Goal: Task Accomplishment & Management: Use online tool/utility

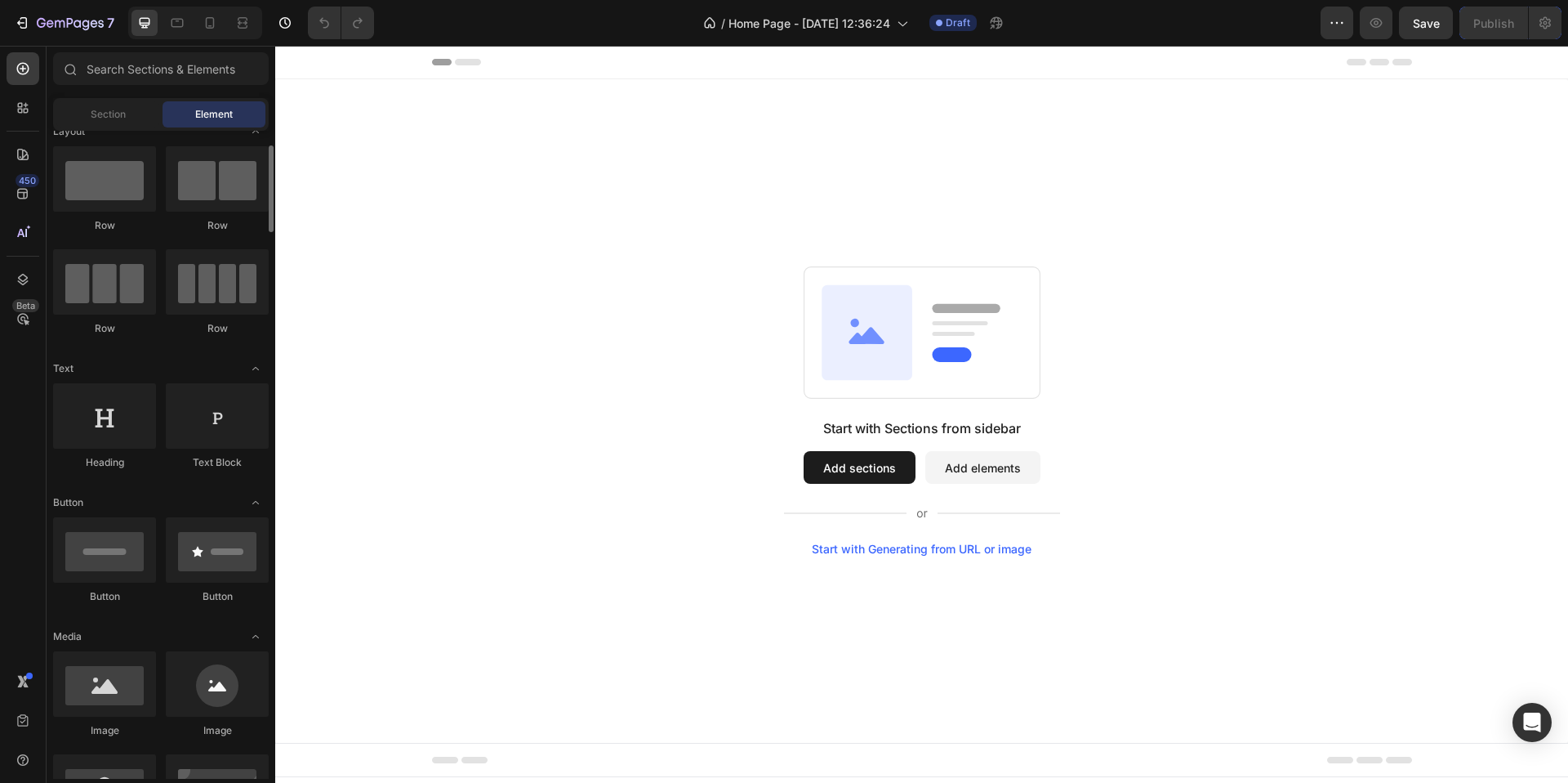
scroll to position [31, 0]
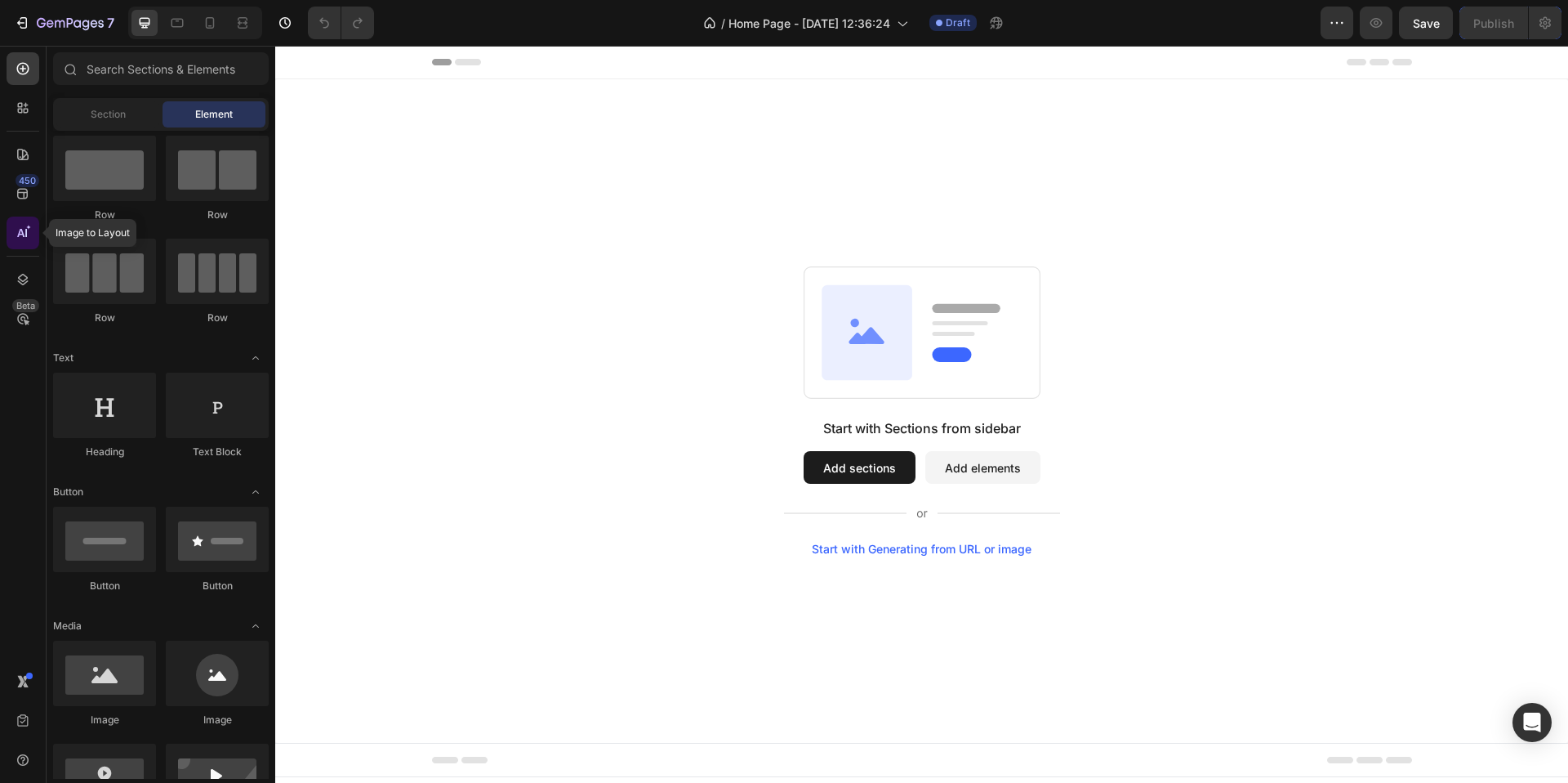
click at [25, 230] on icon at bounding box center [26, 232] width 2 height 8
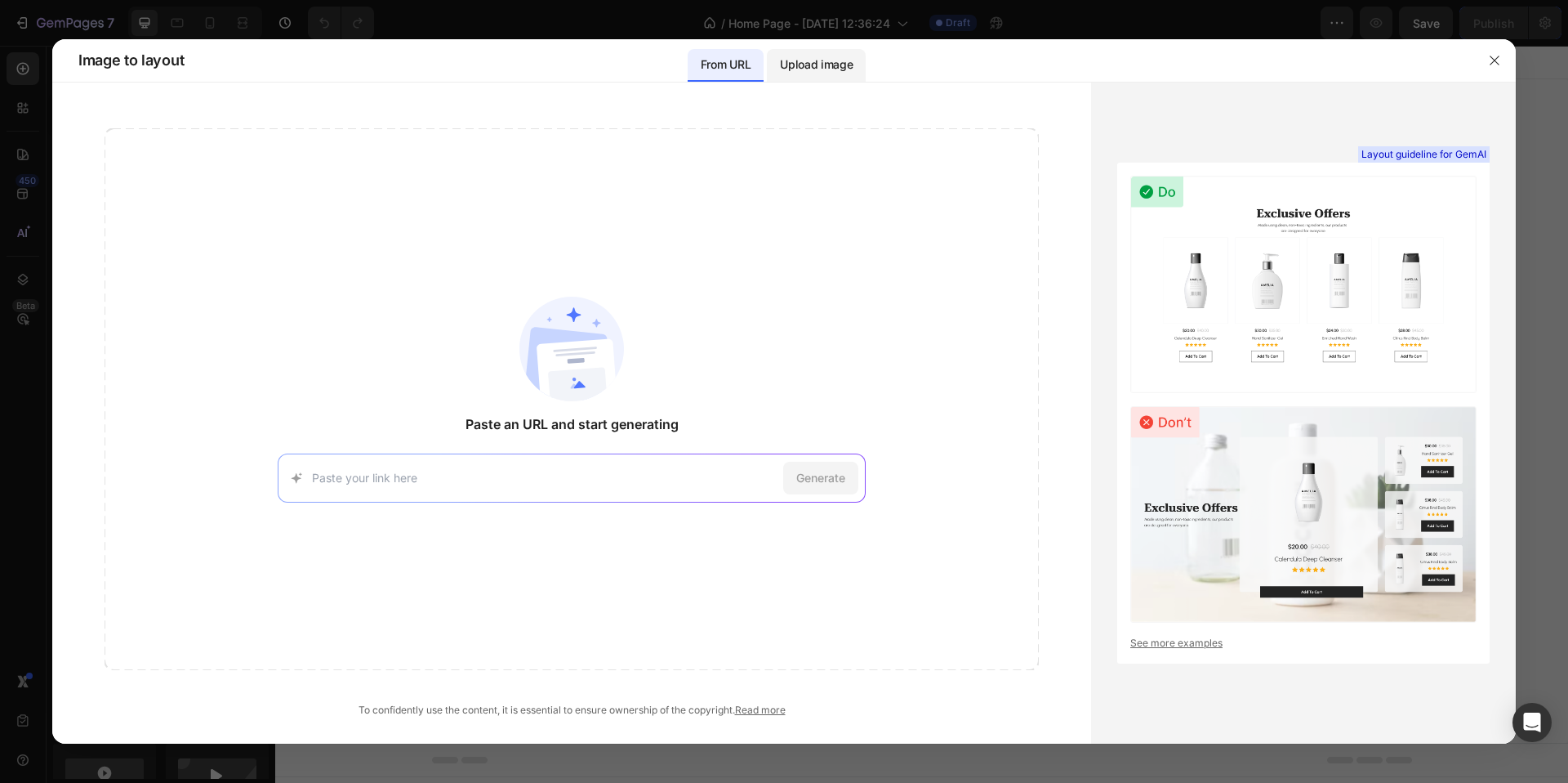
click at [847, 49] on div "Upload image" at bounding box center [816, 64] width 99 height 32
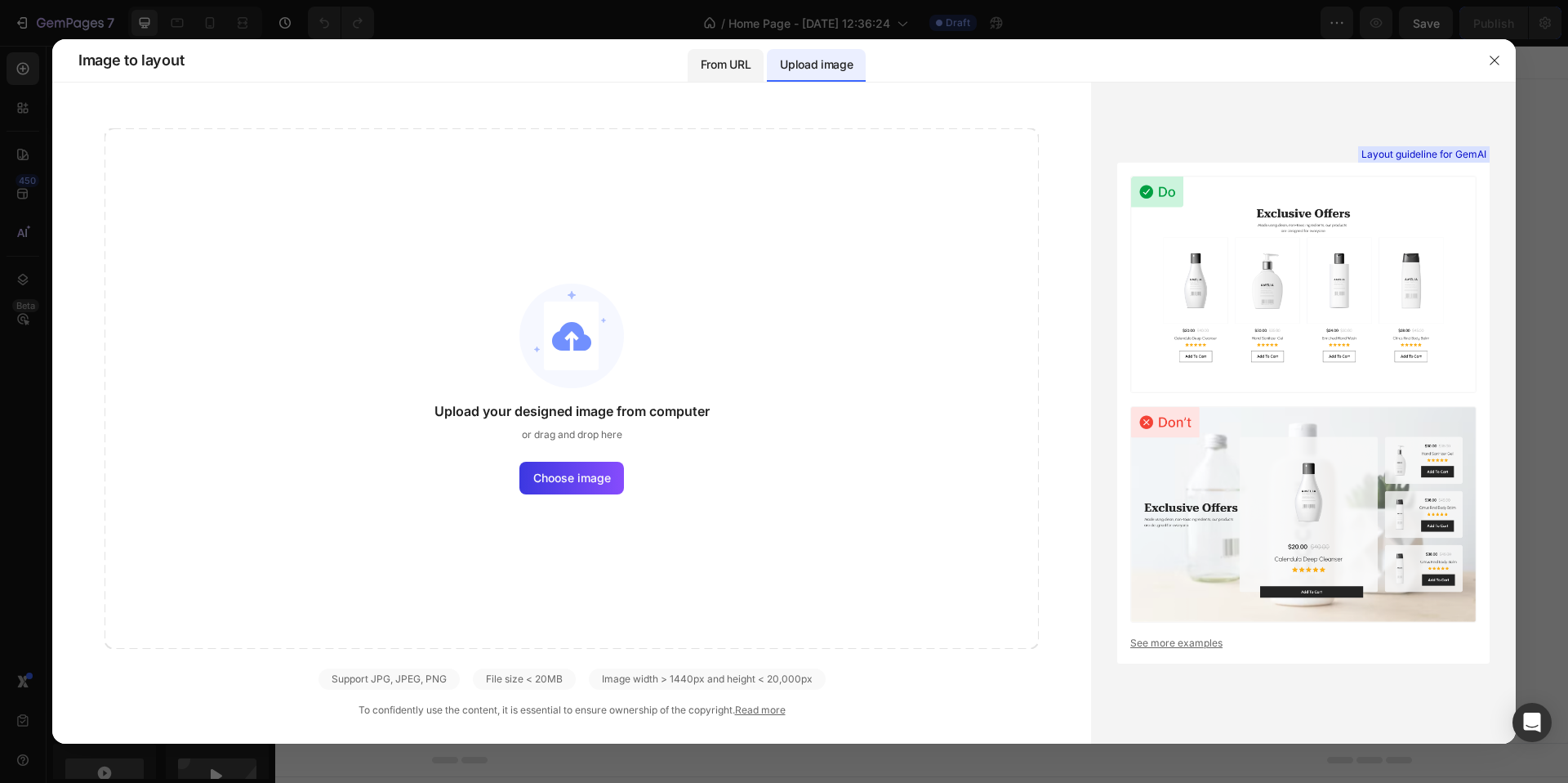
click at [745, 57] on p "From URL" at bounding box center [725, 64] width 50 height 20
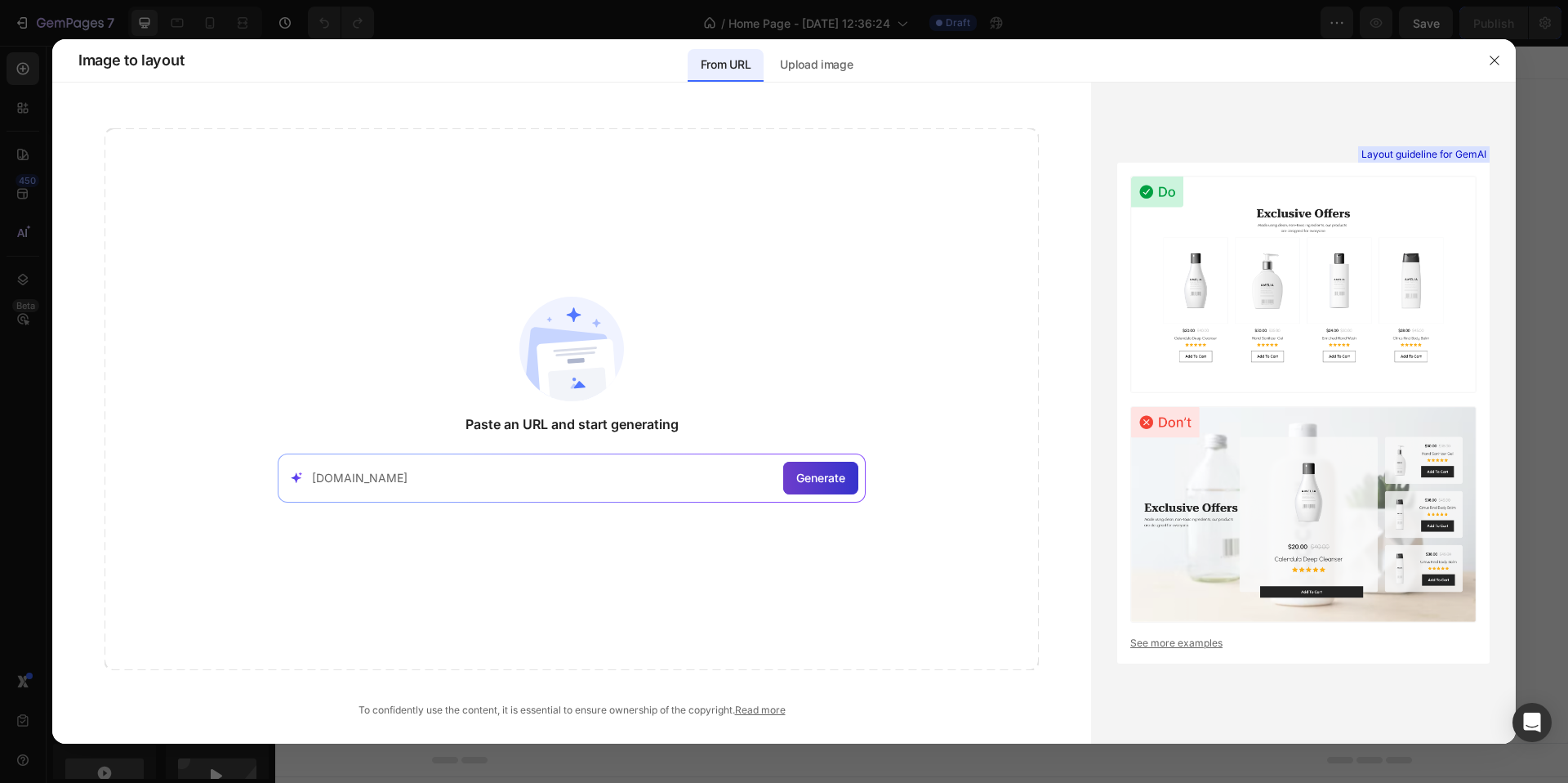
click at [821, 482] on span "Generate" at bounding box center [821, 478] width 49 height 18
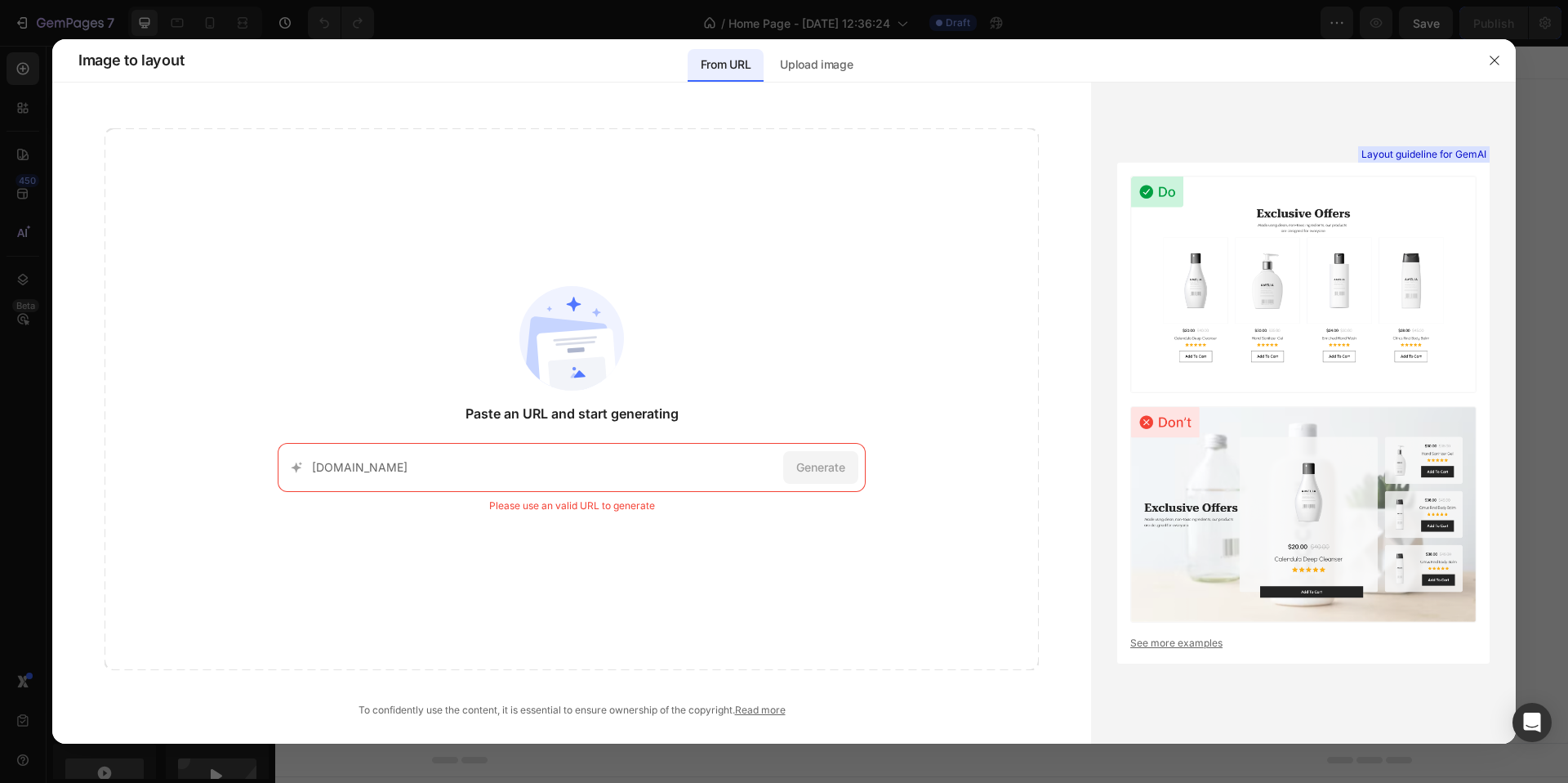
click at [597, 457] on div "[DOMAIN_NAME] Generate" at bounding box center [572, 468] width 588 height 49
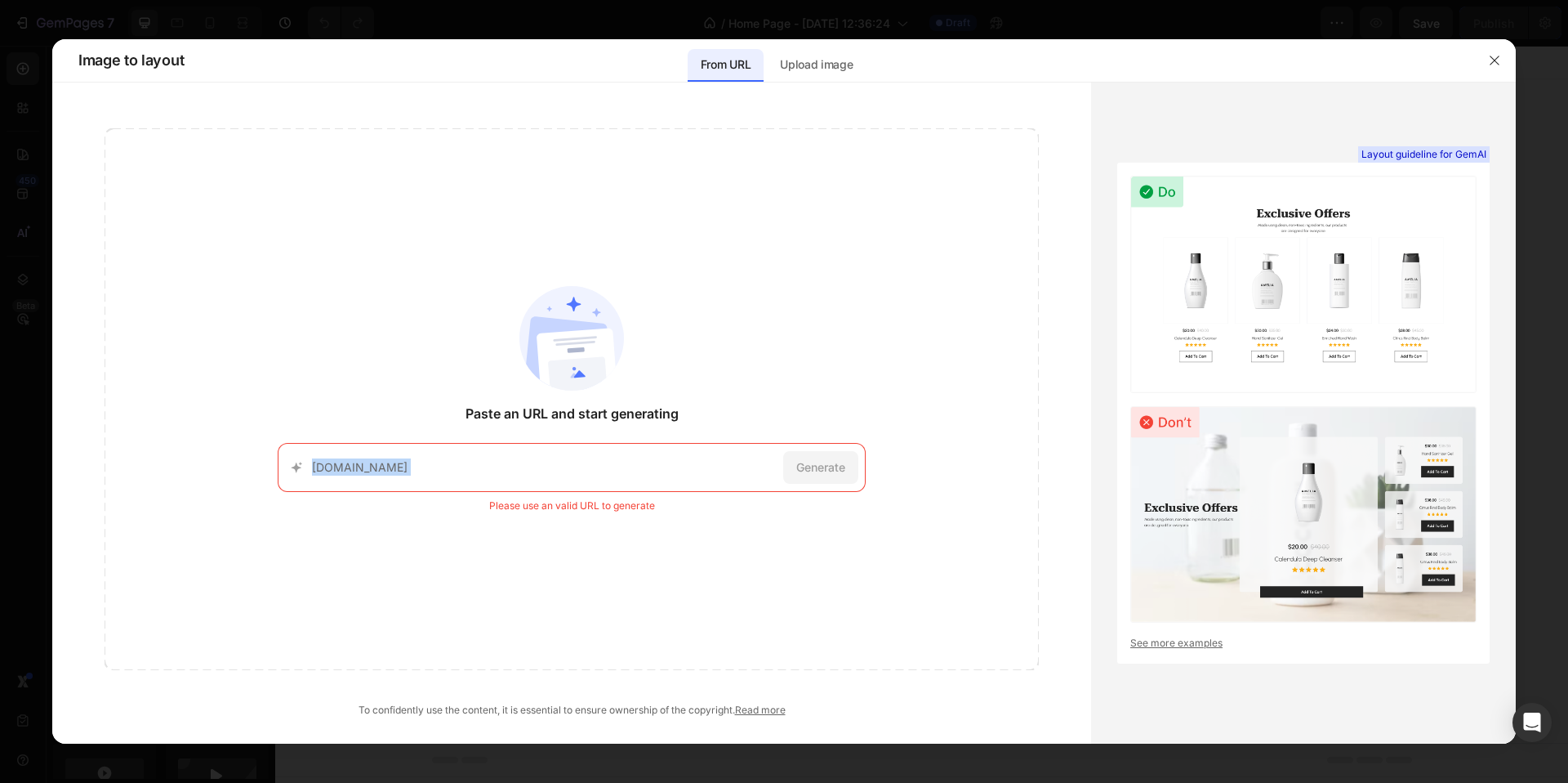
click at [682, 466] on input "[DOMAIN_NAME]" at bounding box center [544, 468] width 464 height 18
paste input "[URL][DOMAIN_NAME]"
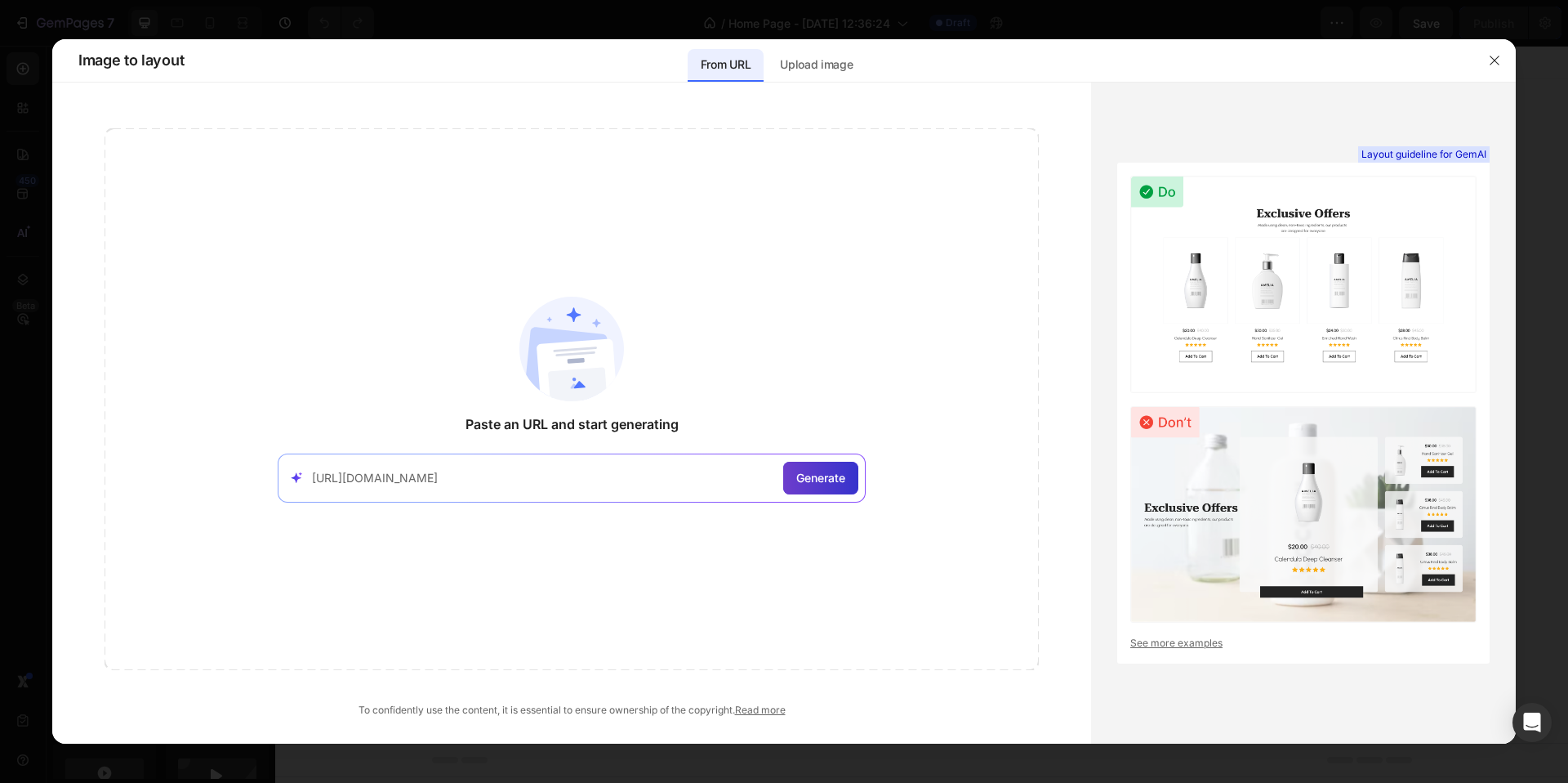
type input "[URL][DOMAIN_NAME]"
click at [813, 473] on span "Generate" at bounding box center [821, 478] width 49 height 18
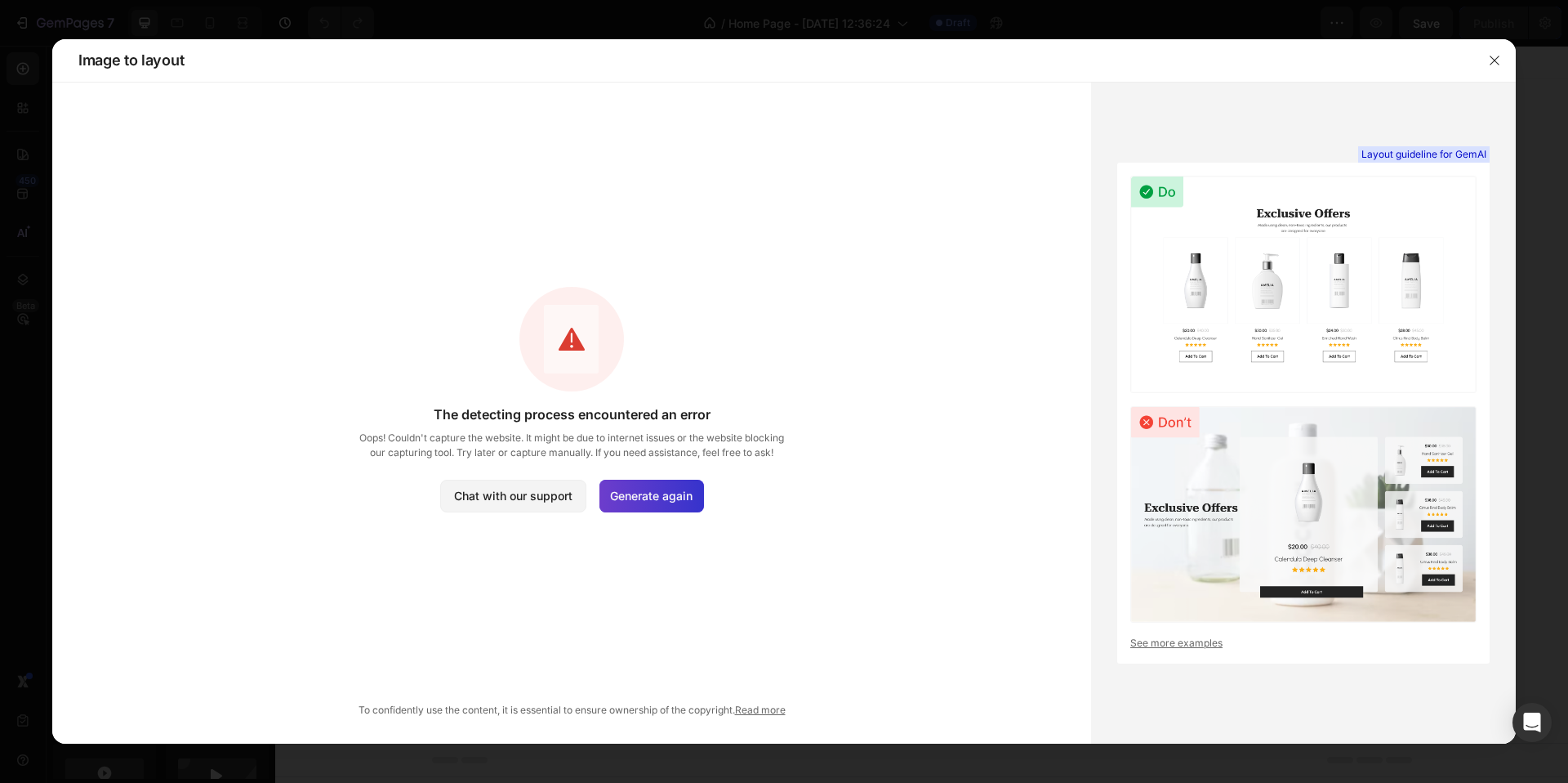
click at [646, 507] on div "Generate again" at bounding box center [652, 495] width 104 height 32
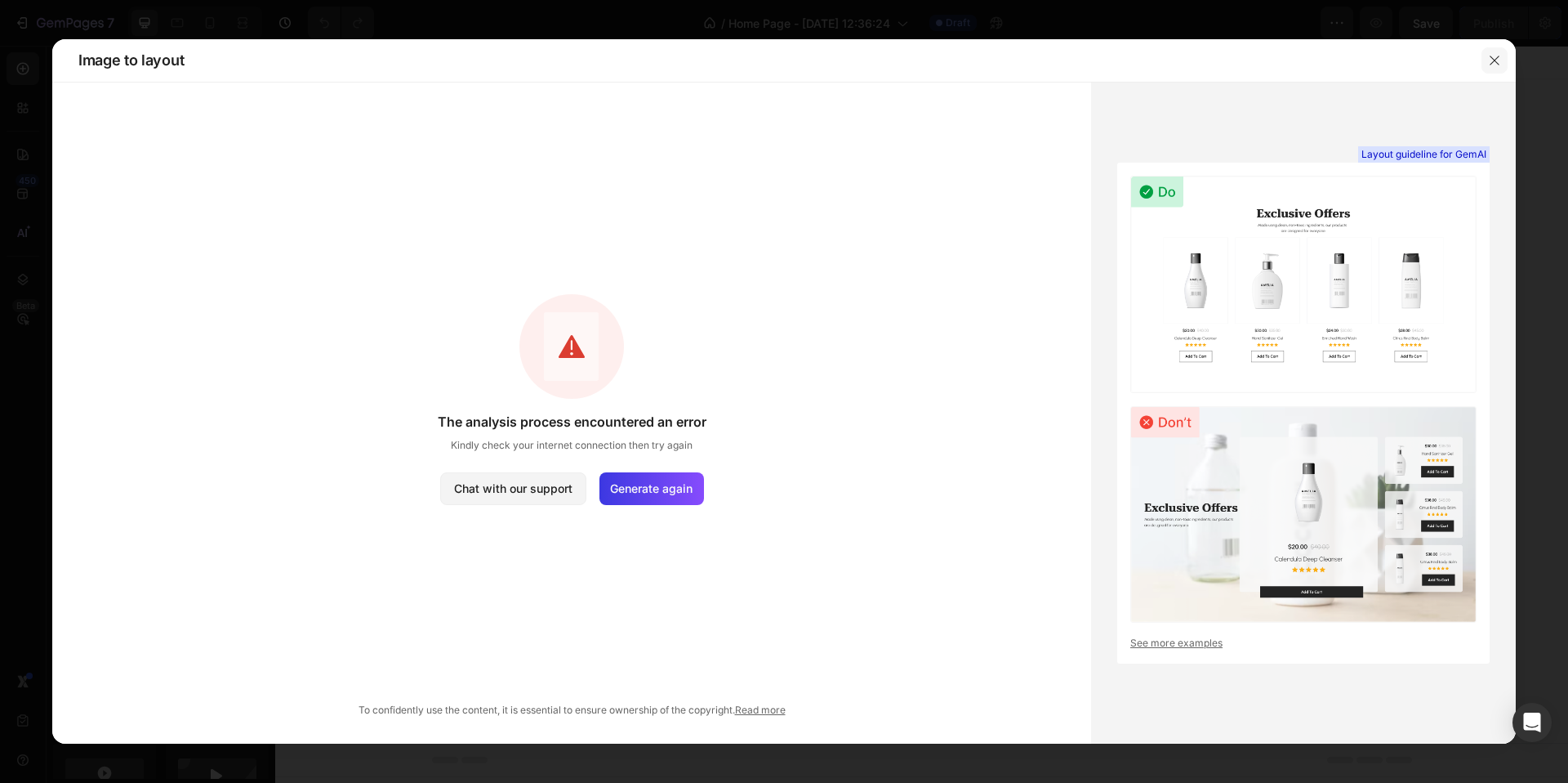
click at [1490, 58] on icon "button" at bounding box center [1494, 60] width 13 height 13
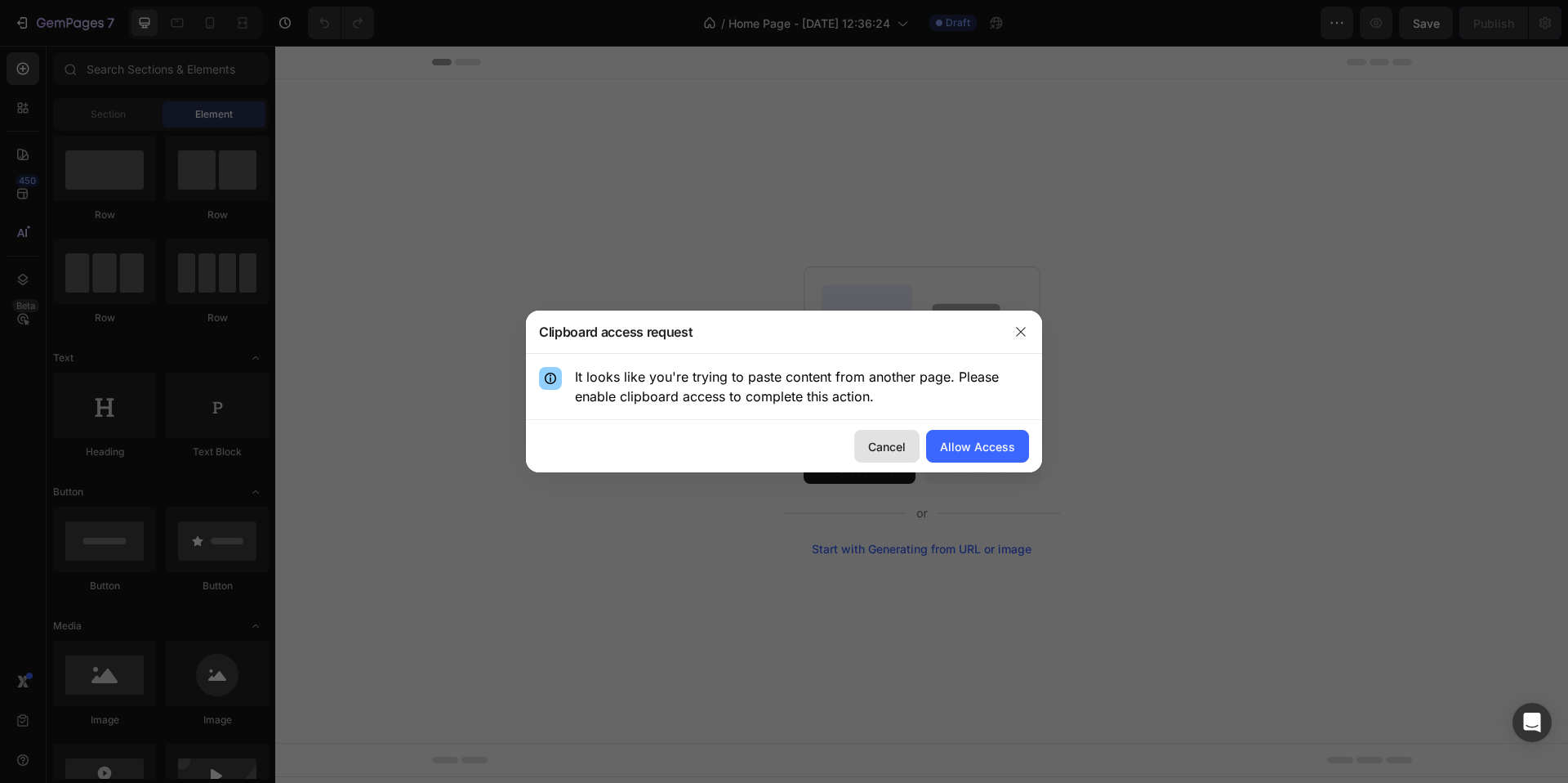
click at [896, 449] on div "Cancel" at bounding box center [887, 447] width 38 height 18
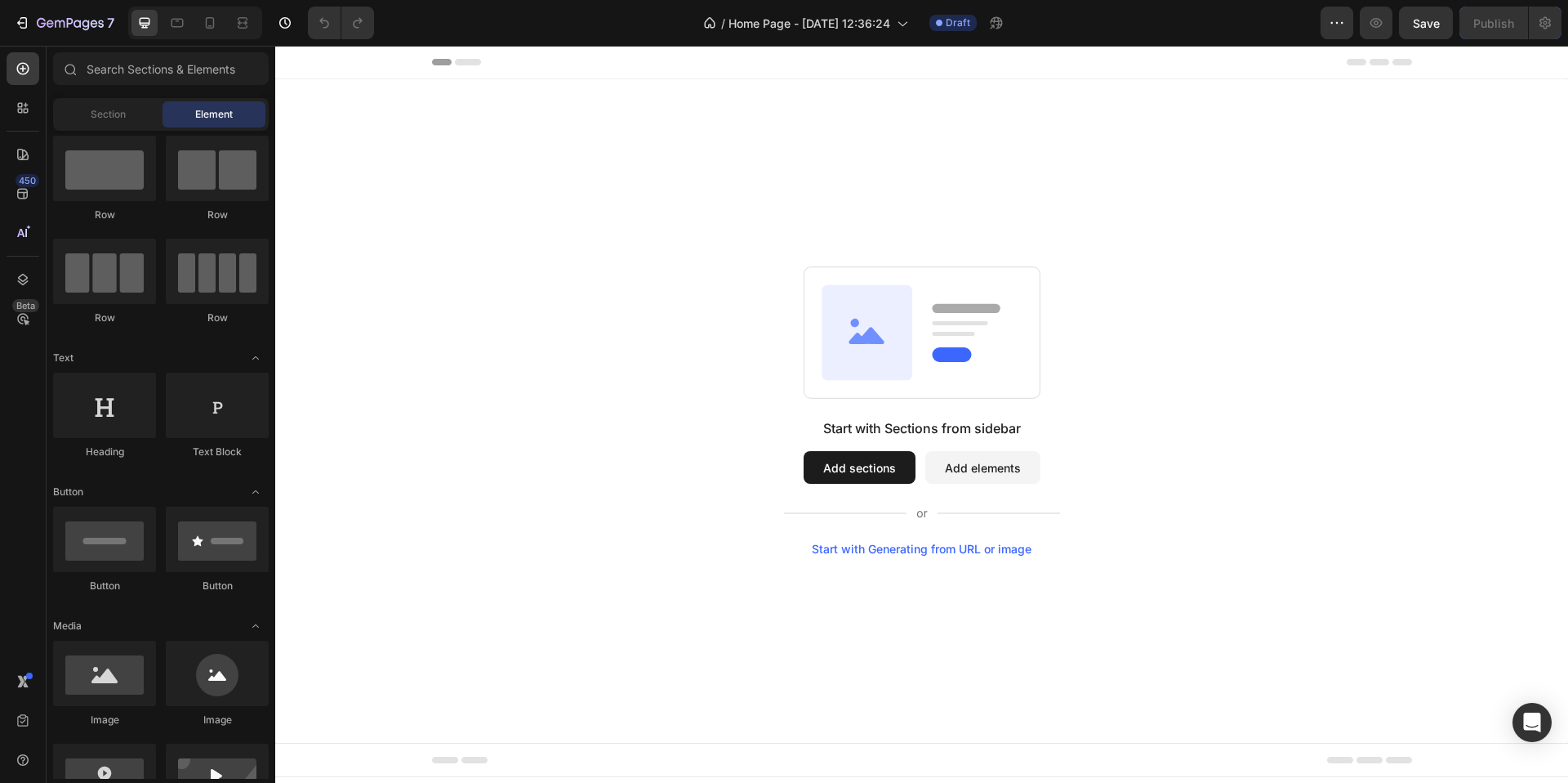
click at [971, 469] on button "Add elements" at bounding box center [984, 467] width 115 height 32
click at [824, 468] on button "Add sections" at bounding box center [860, 467] width 112 height 32
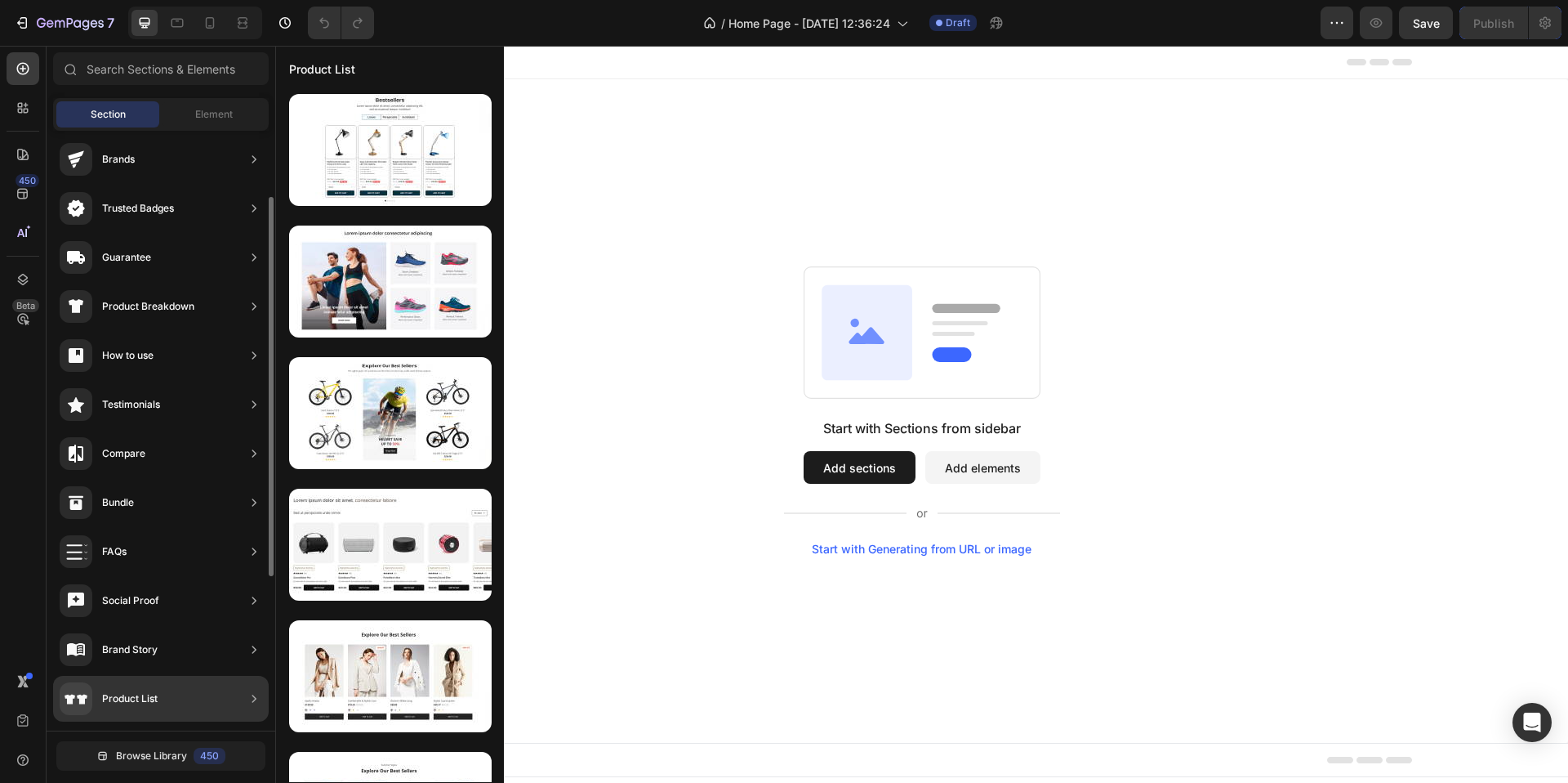
scroll to position [204, 0]
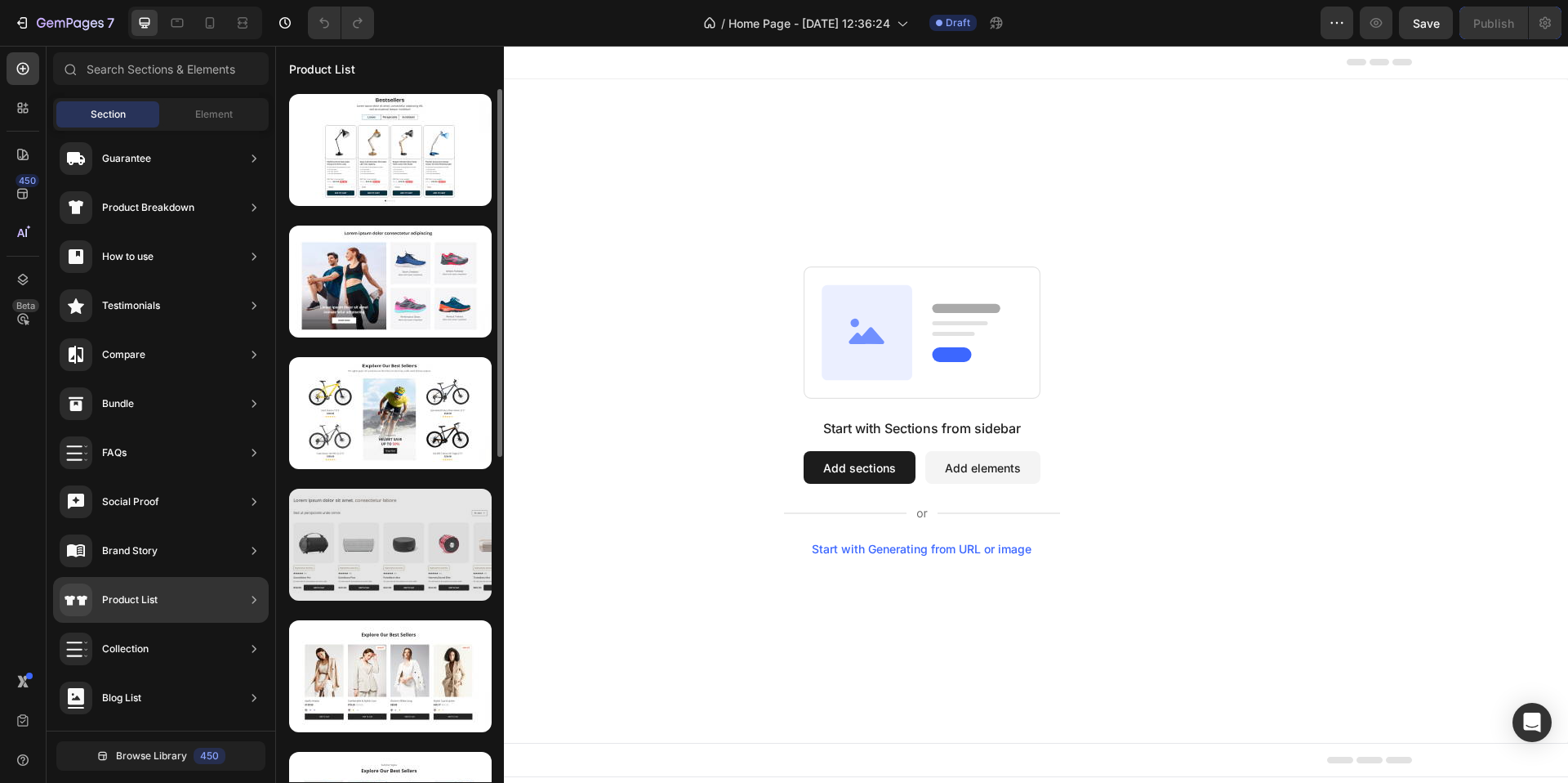
click at [385, 557] on div at bounding box center [390, 545] width 203 height 112
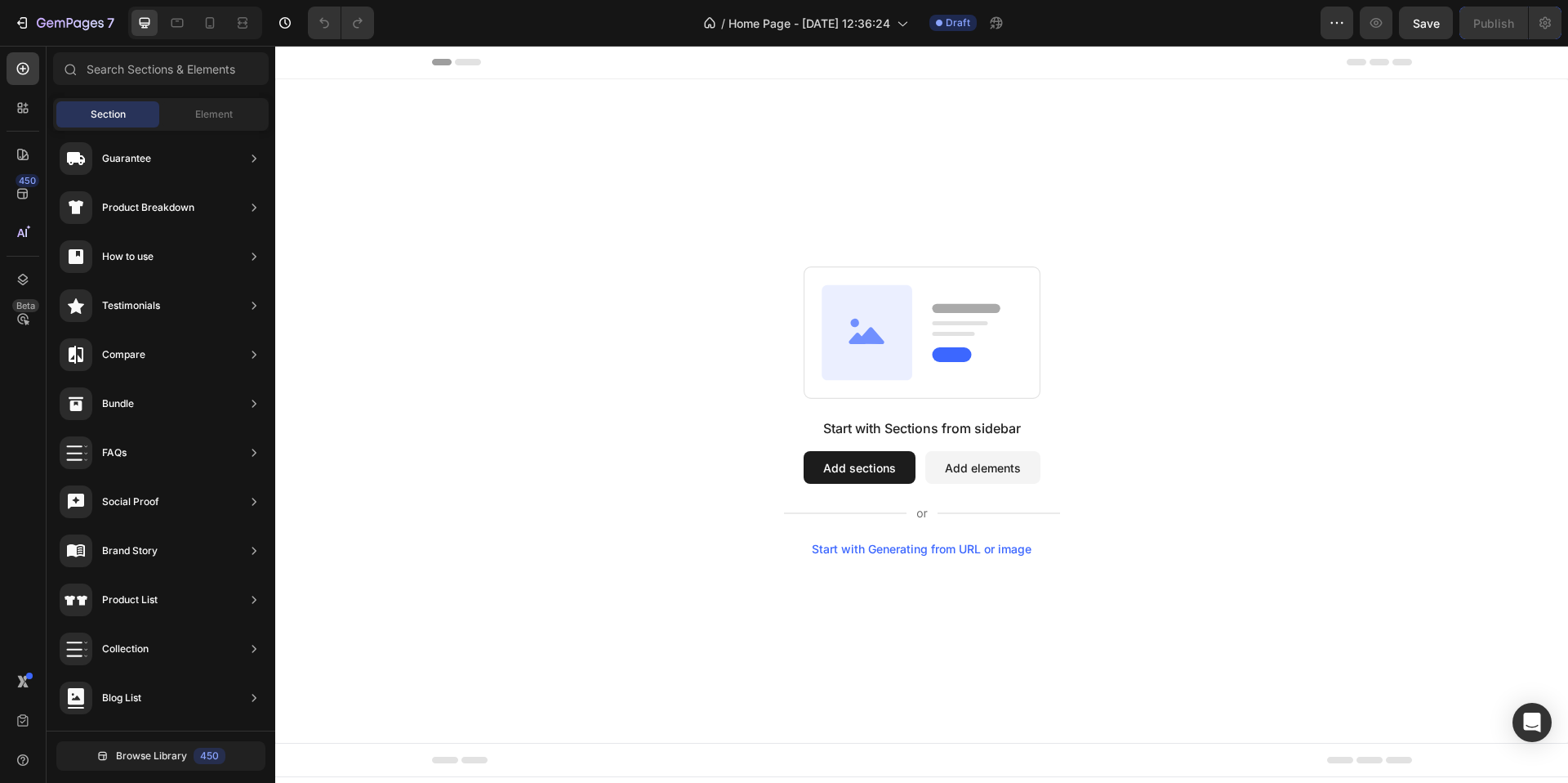
click at [838, 476] on button "Add sections" at bounding box center [860, 467] width 112 height 32
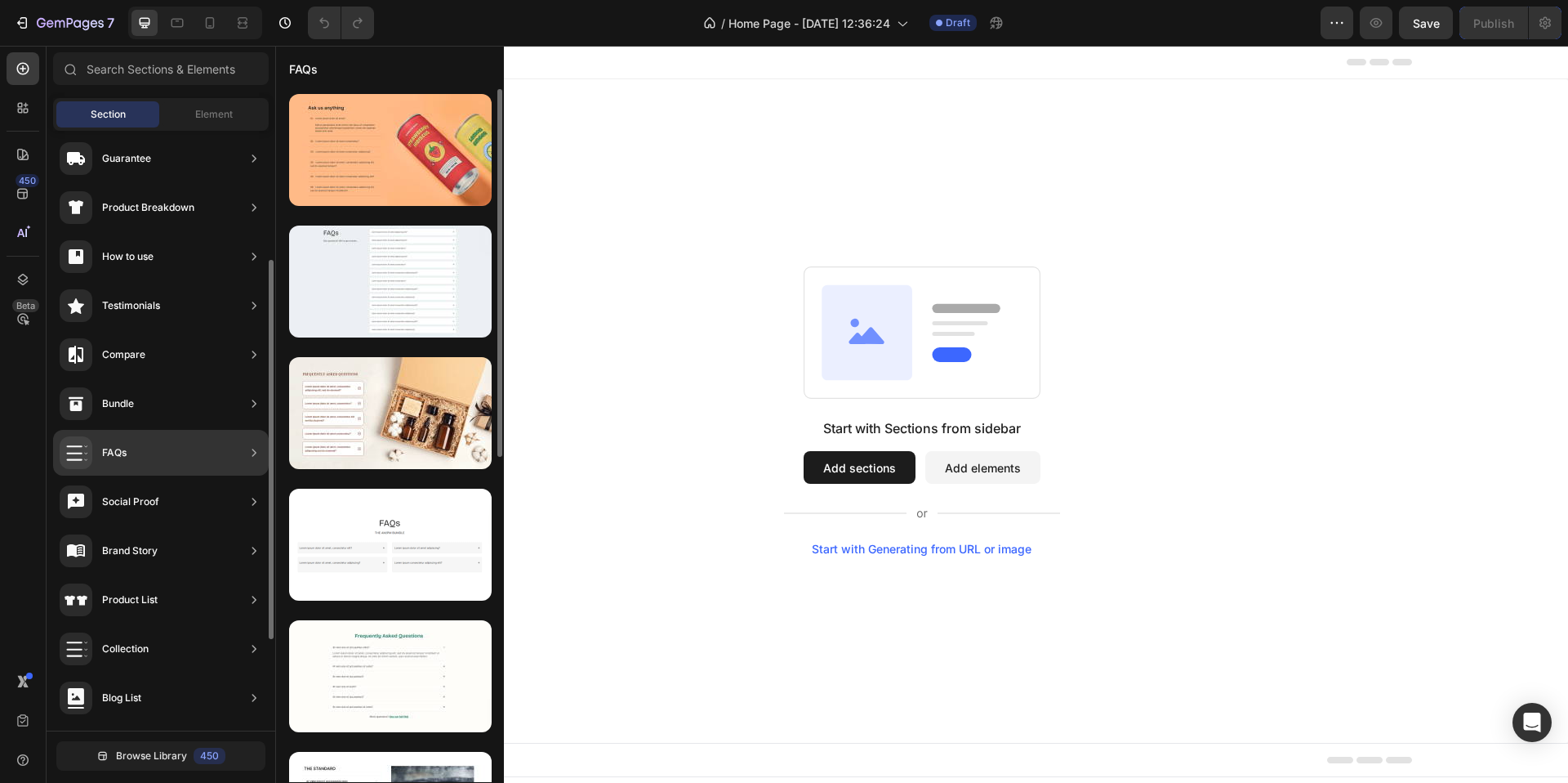
scroll to position [349, 0]
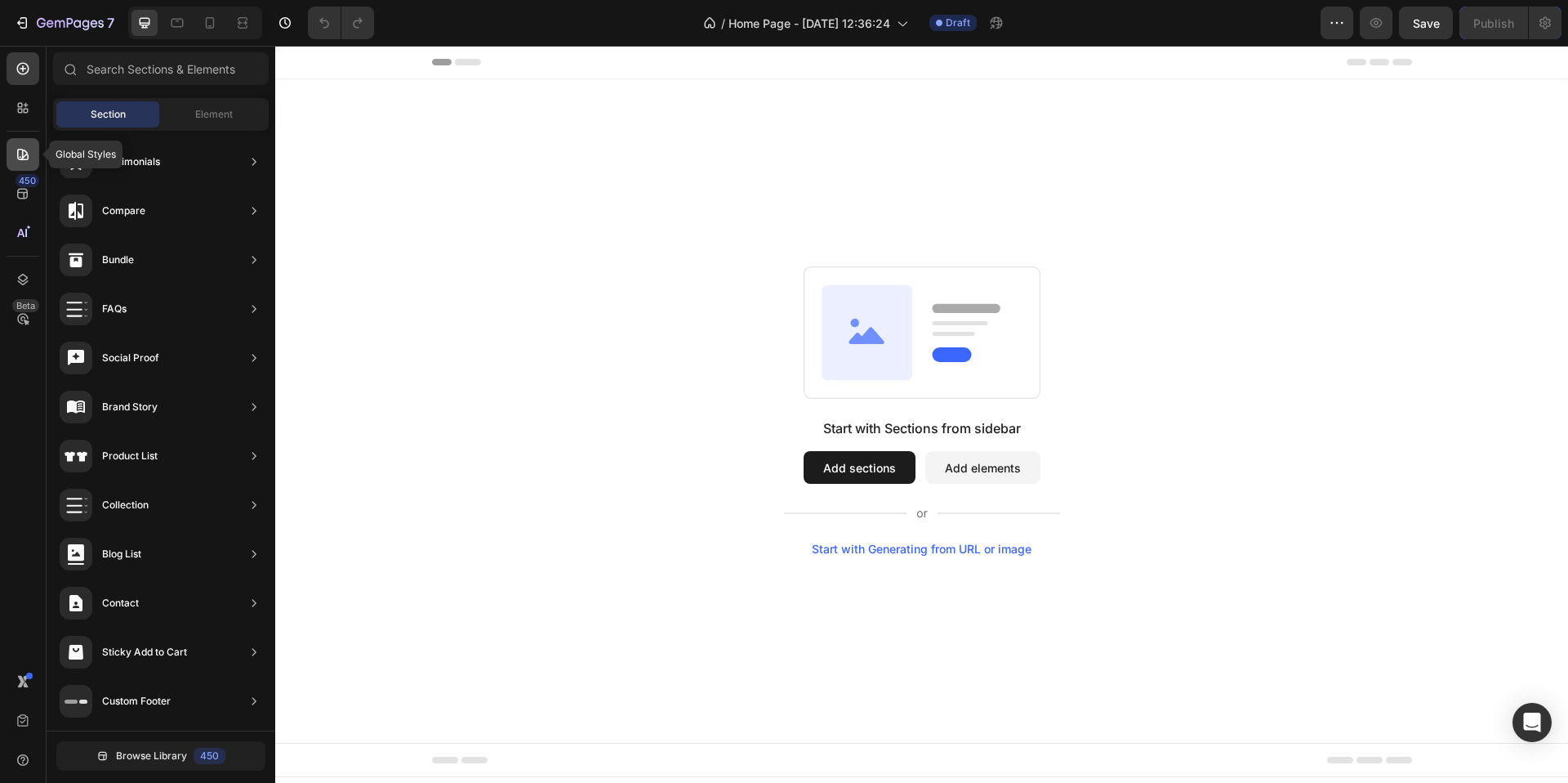
click at [17, 153] on icon at bounding box center [22, 154] width 17 height 17
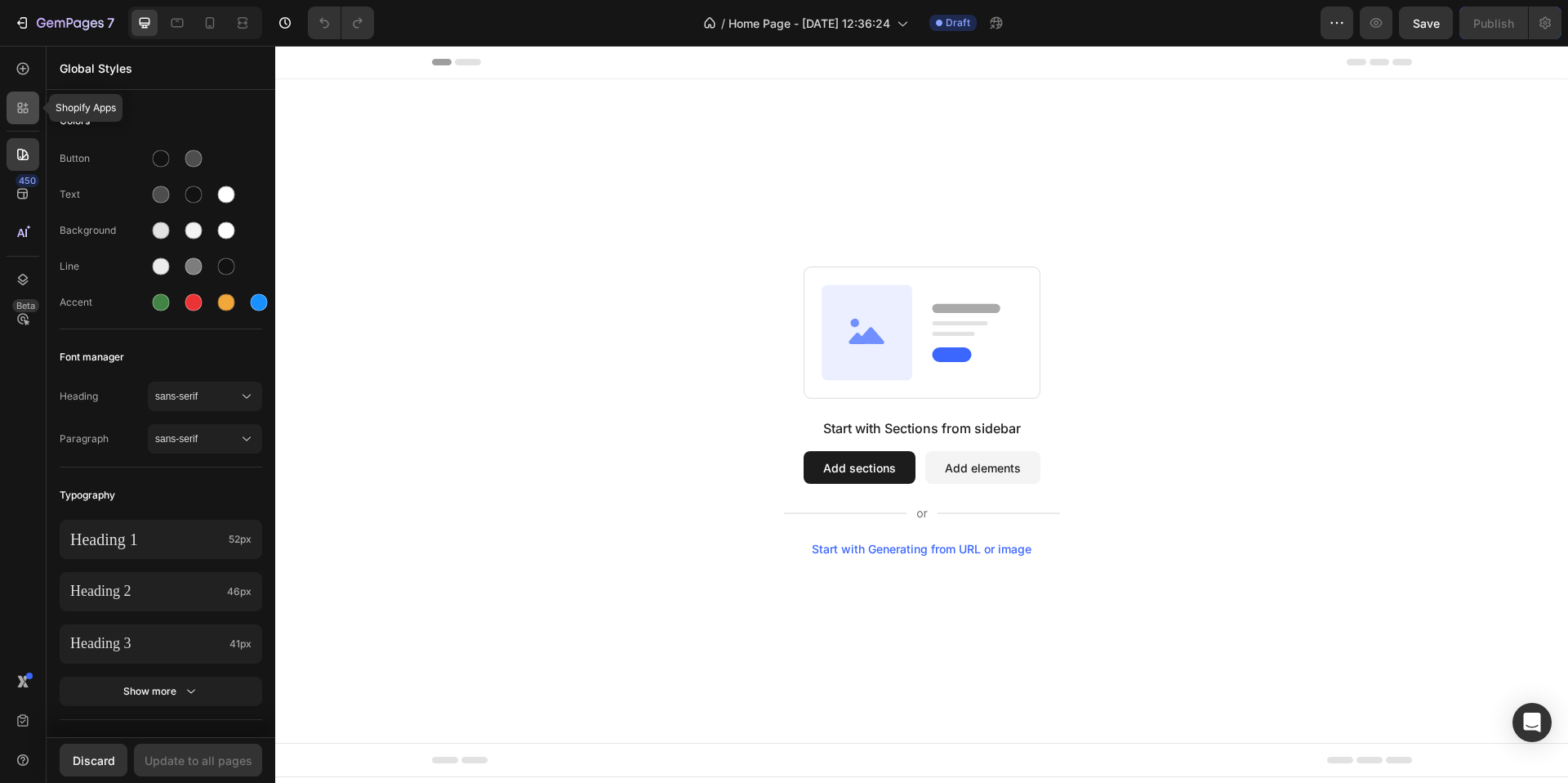
click at [23, 112] on icon at bounding box center [25, 110] width 5 height 5
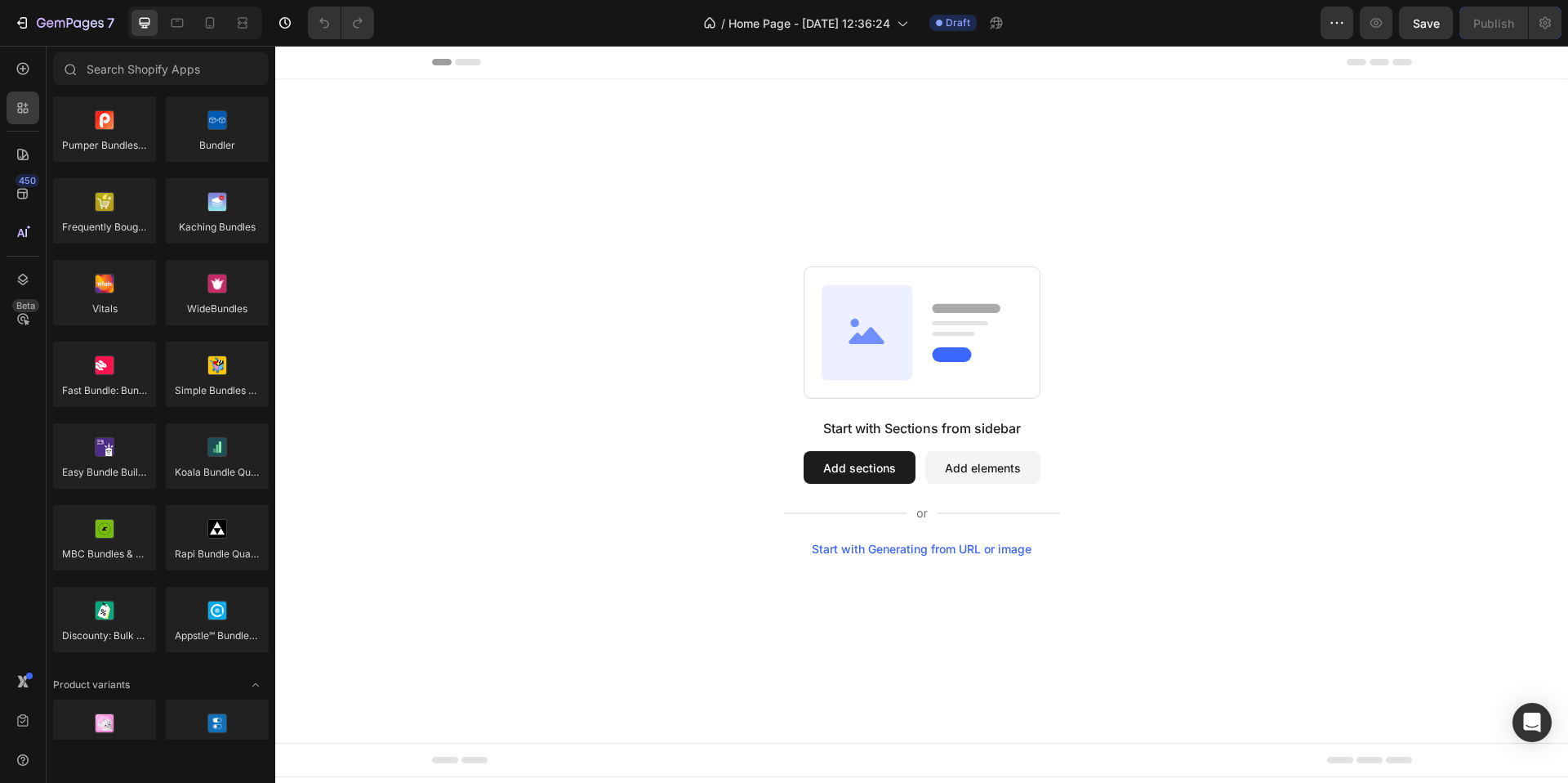
scroll to position [875, 0]
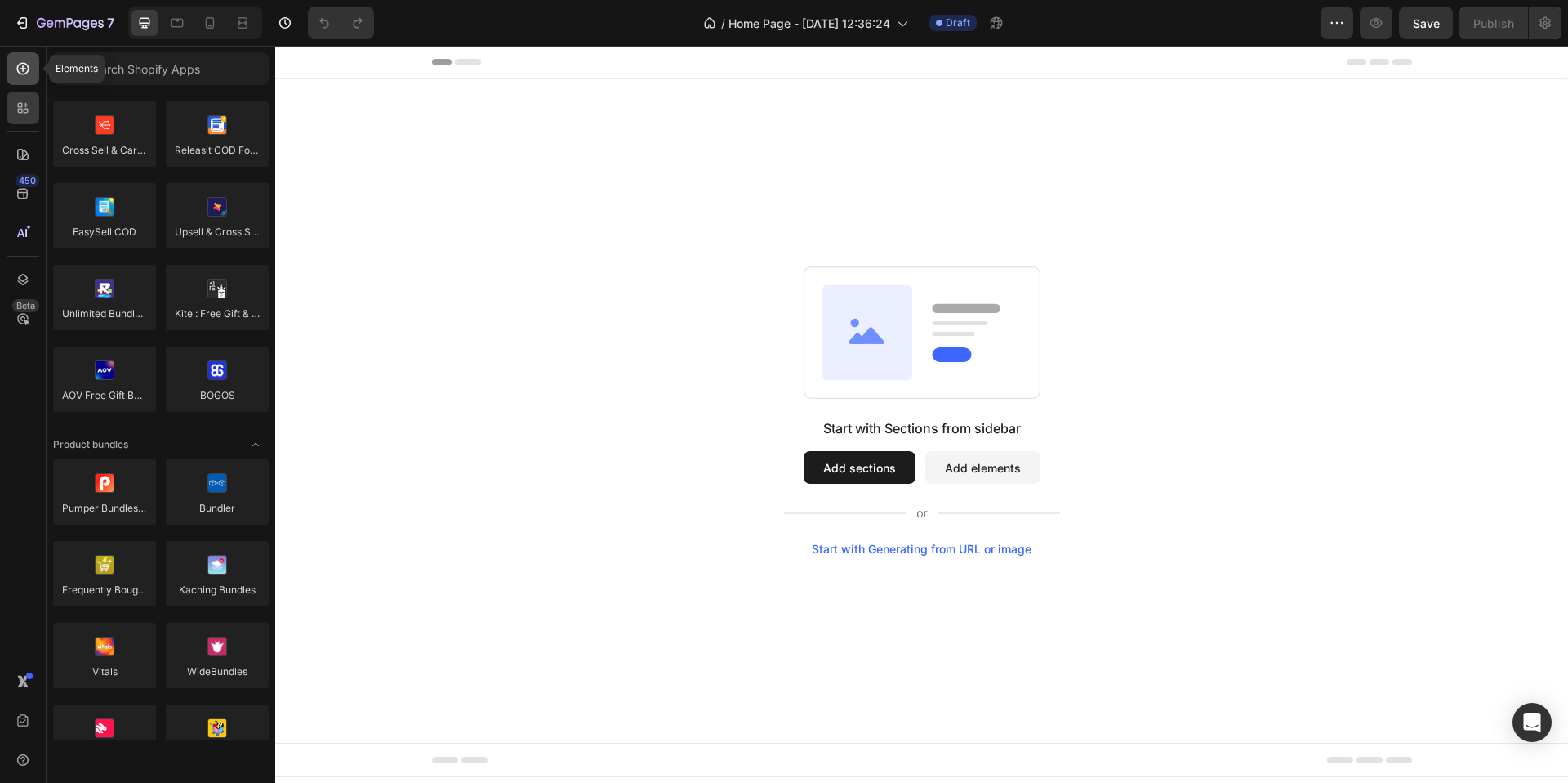
click at [17, 63] on icon at bounding box center [22, 68] width 17 height 17
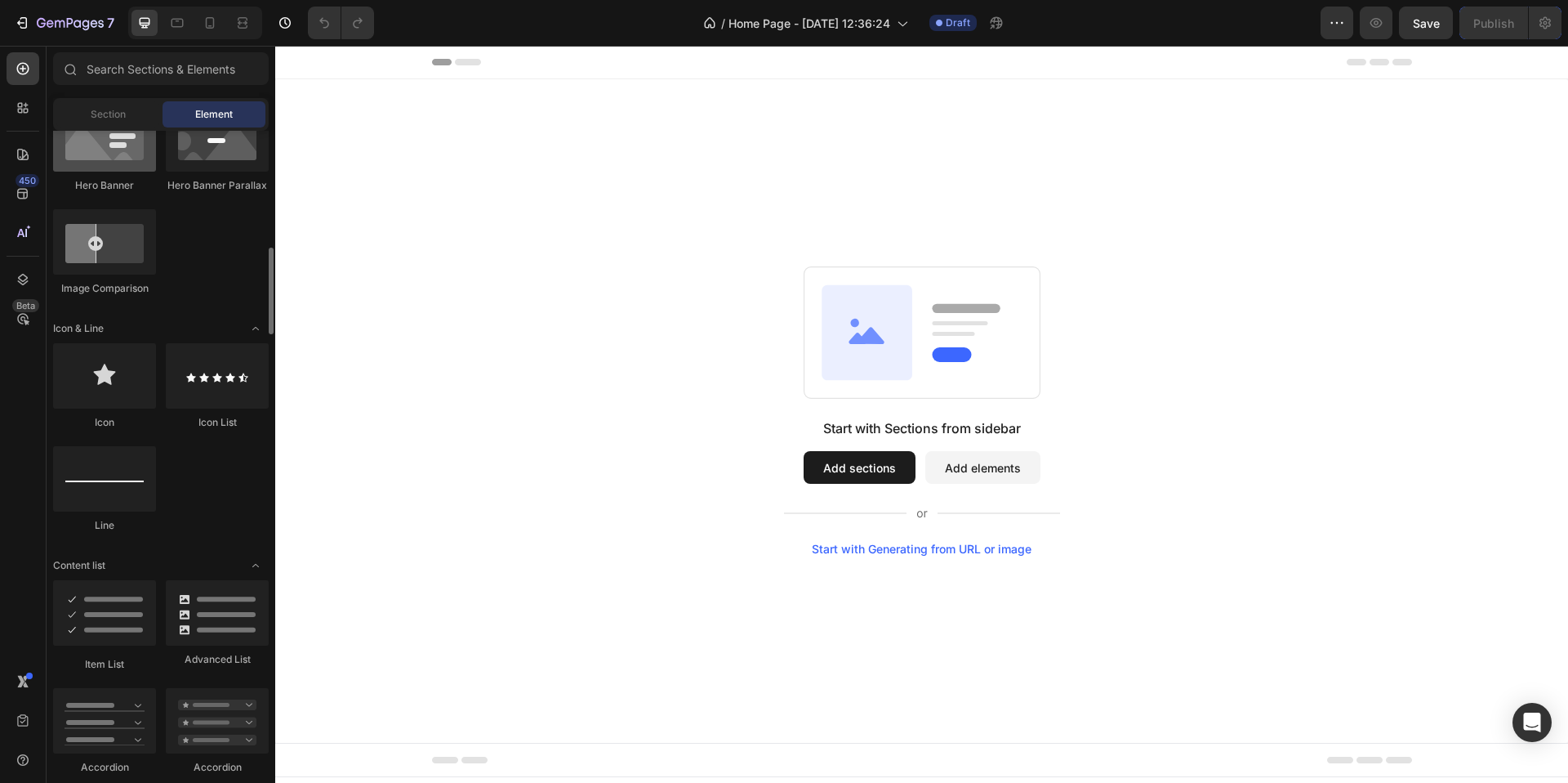
click at [85, 162] on div at bounding box center [103, 139] width 102 height 65
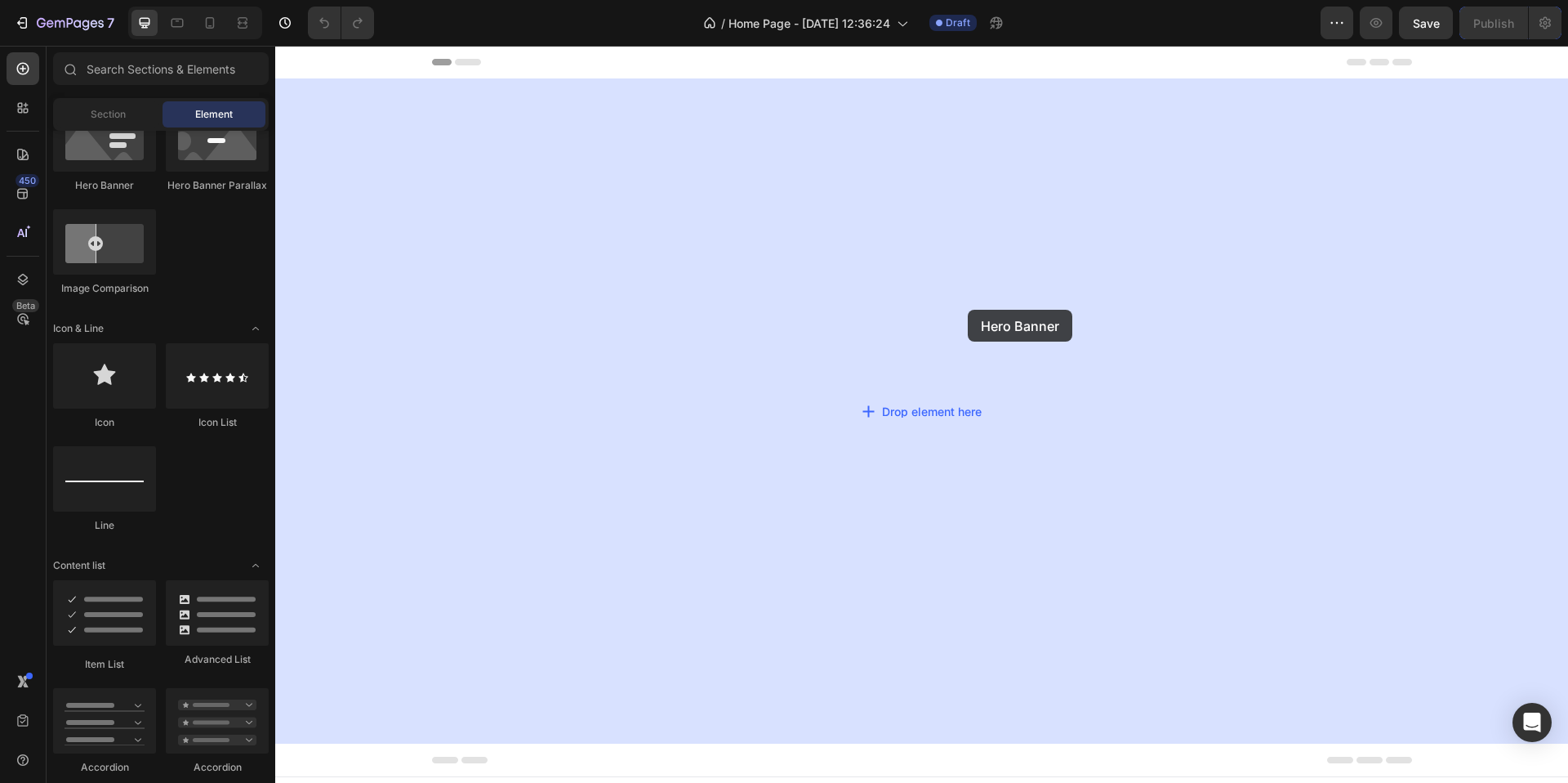
drag, startPoint x: 365, startPoint y: 208, endPoint x: 967, endPoint y: 310, distance: 610.6
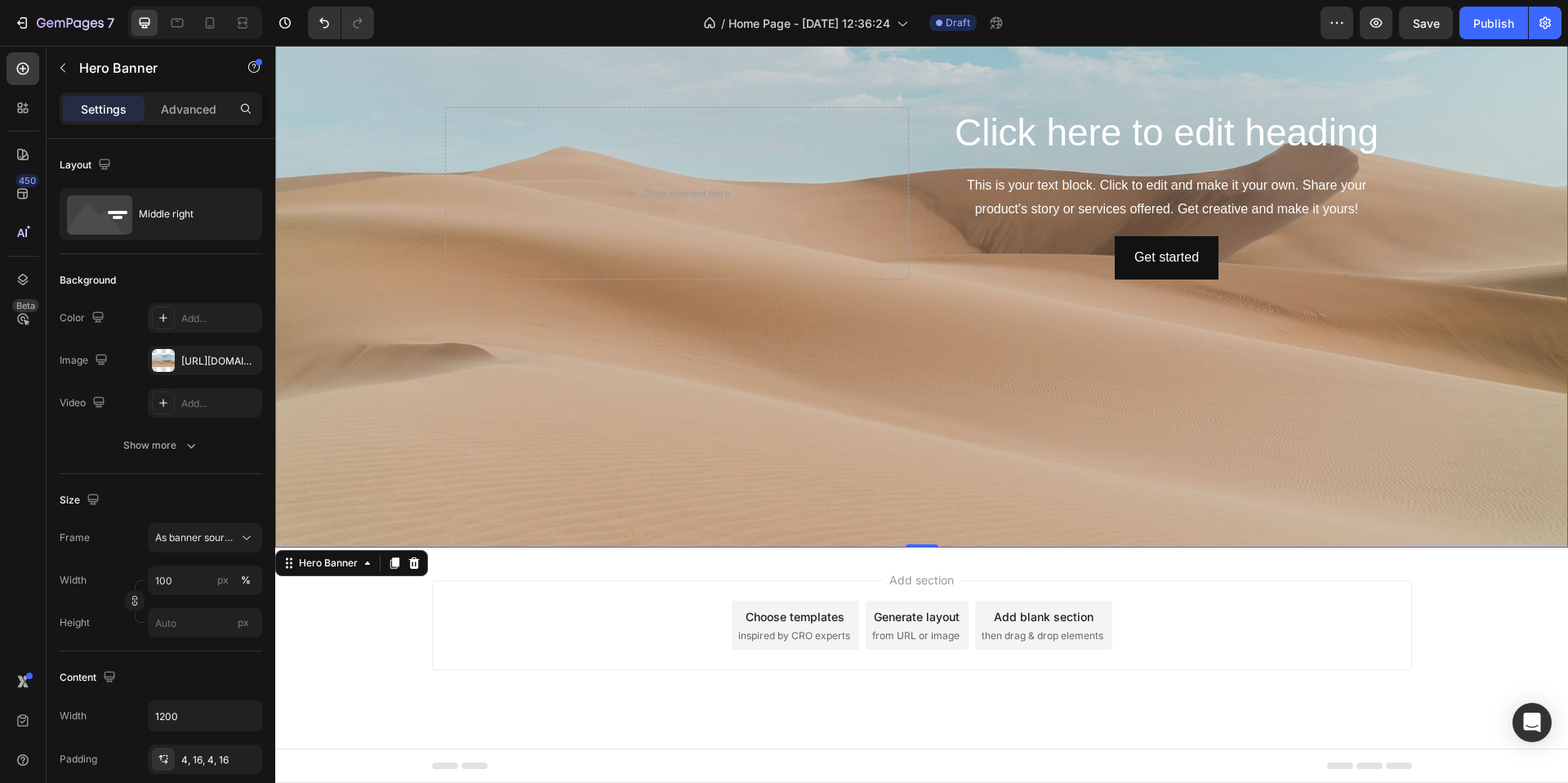
scroll to position [0, 0]
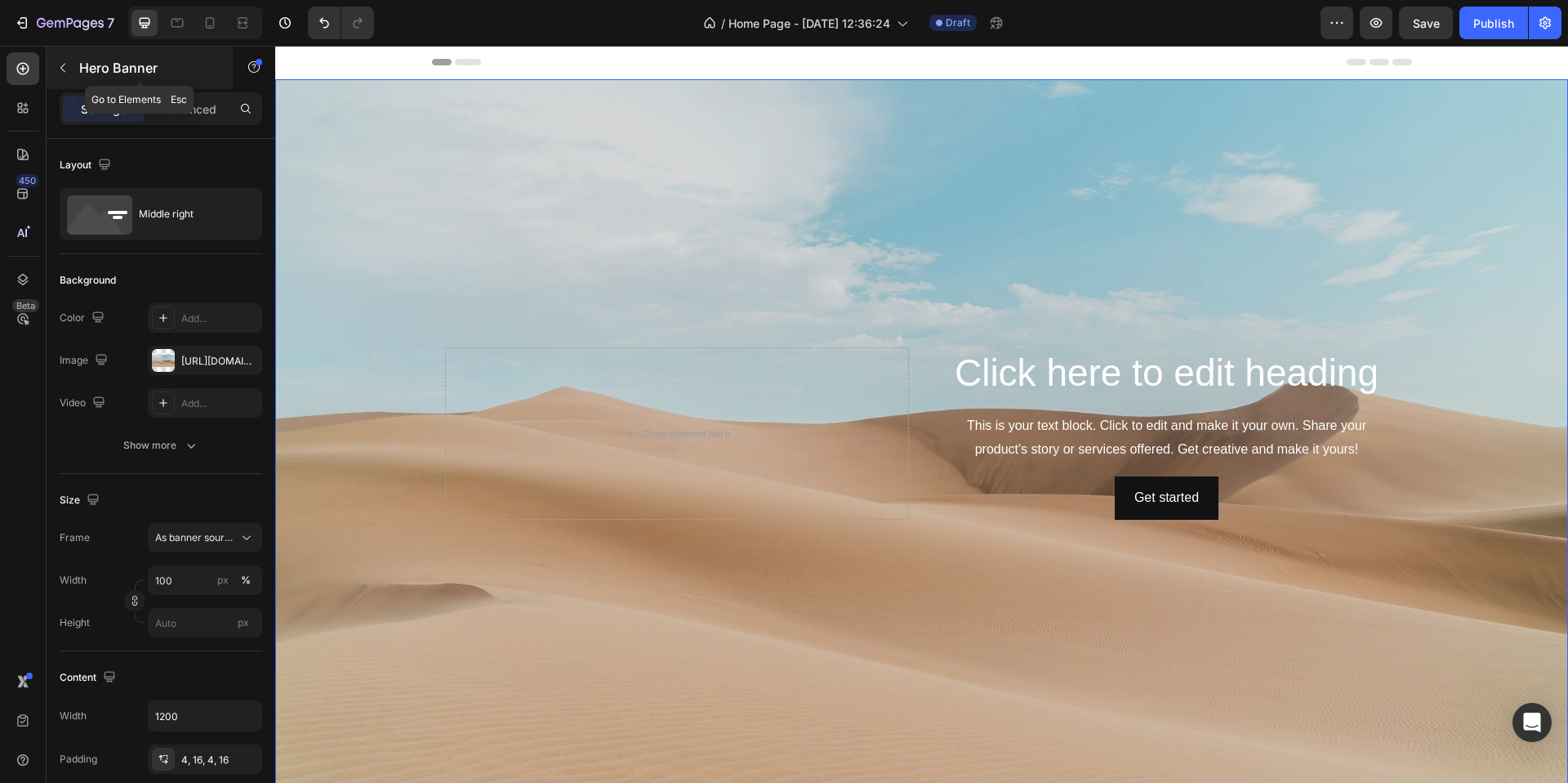
click at [62, 62] on icon "button" at bounding box center [62, 67] width 13 height 13
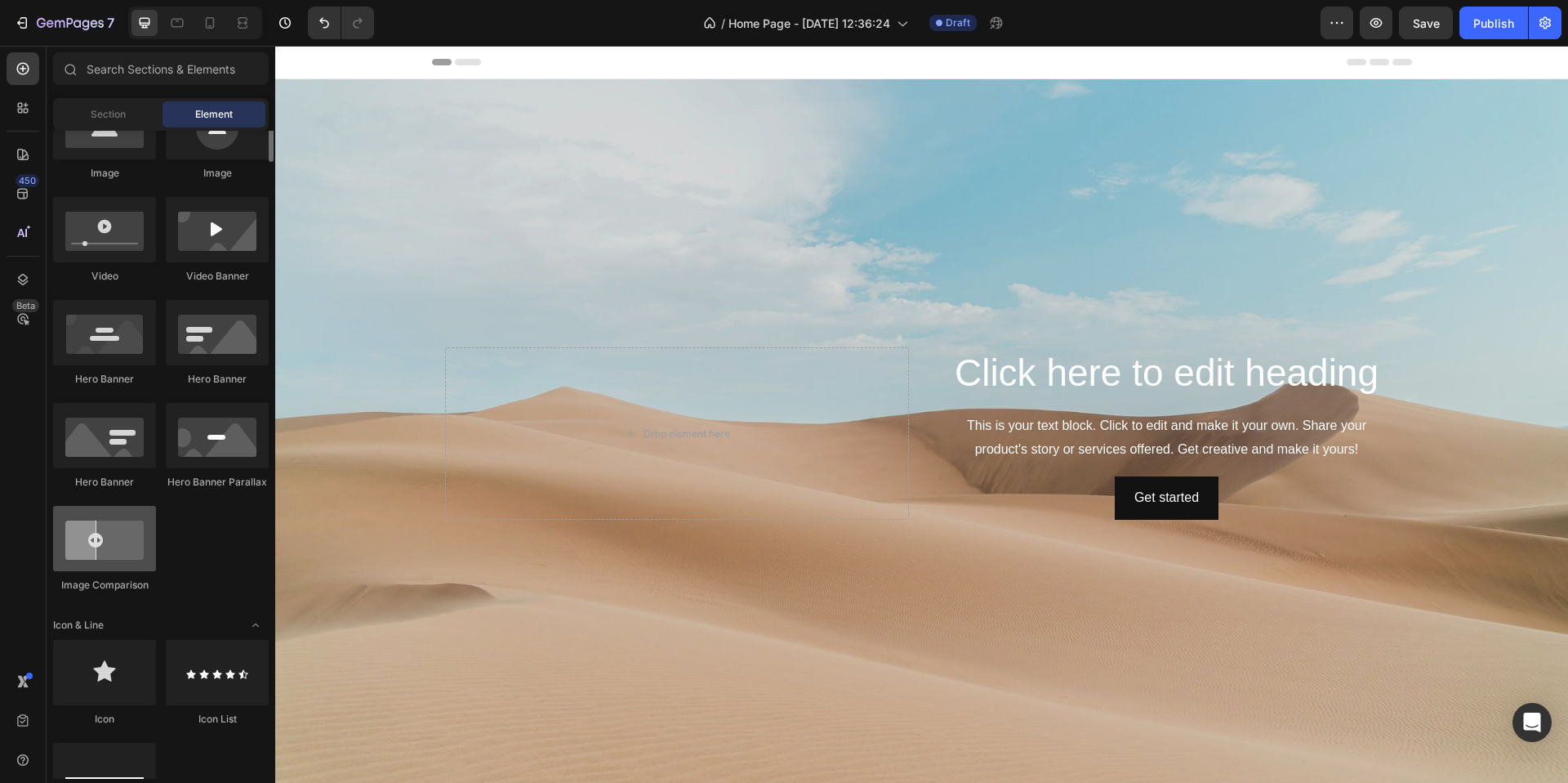
scroll to position [279, 0]
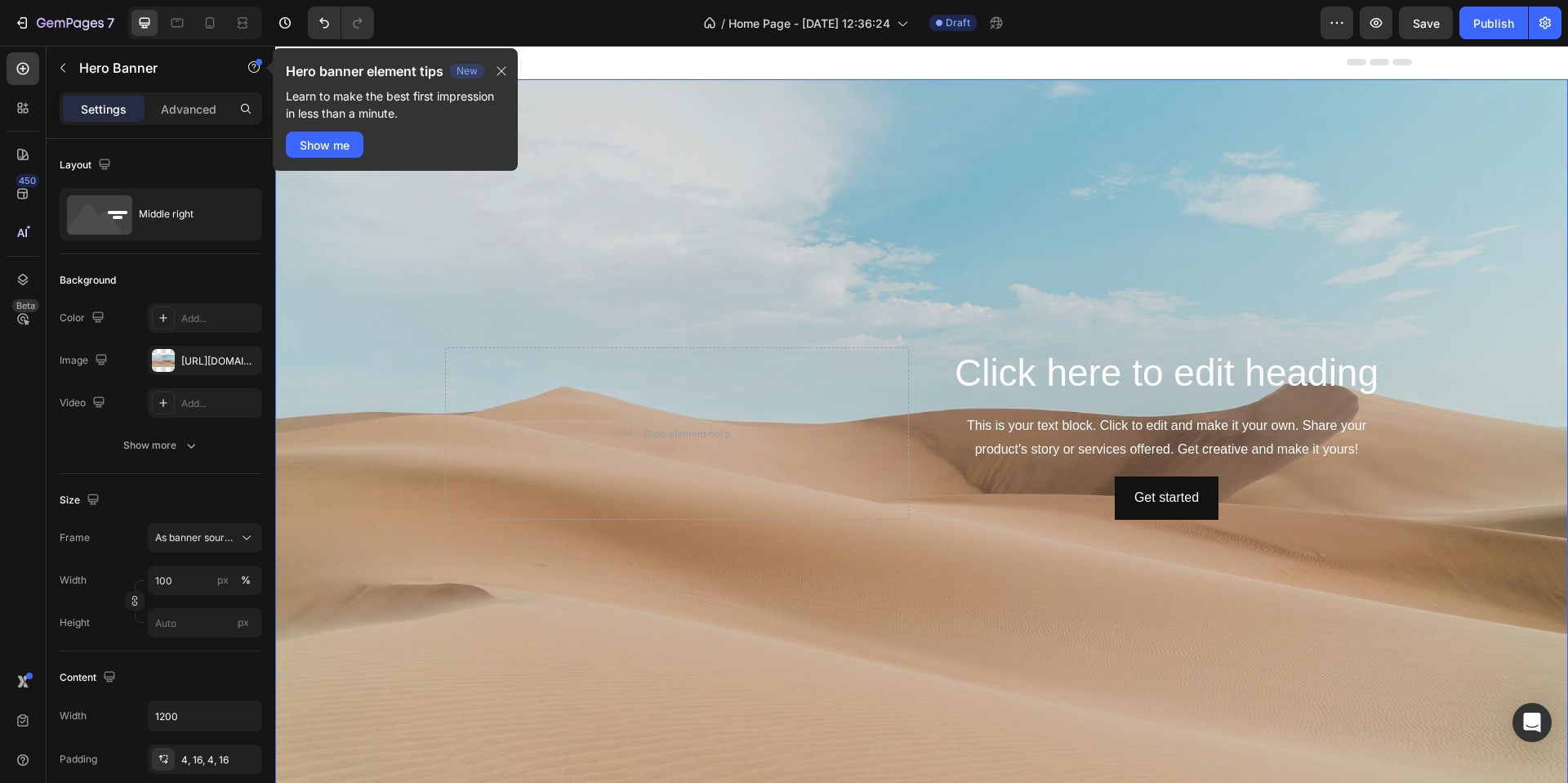
click at [595, 299] on div "Background Image" at bounding box center [921, 433] width 1293 height 709
click at [504, 70] on icon "button" at bounding box center [501, 70] width 13 height 13
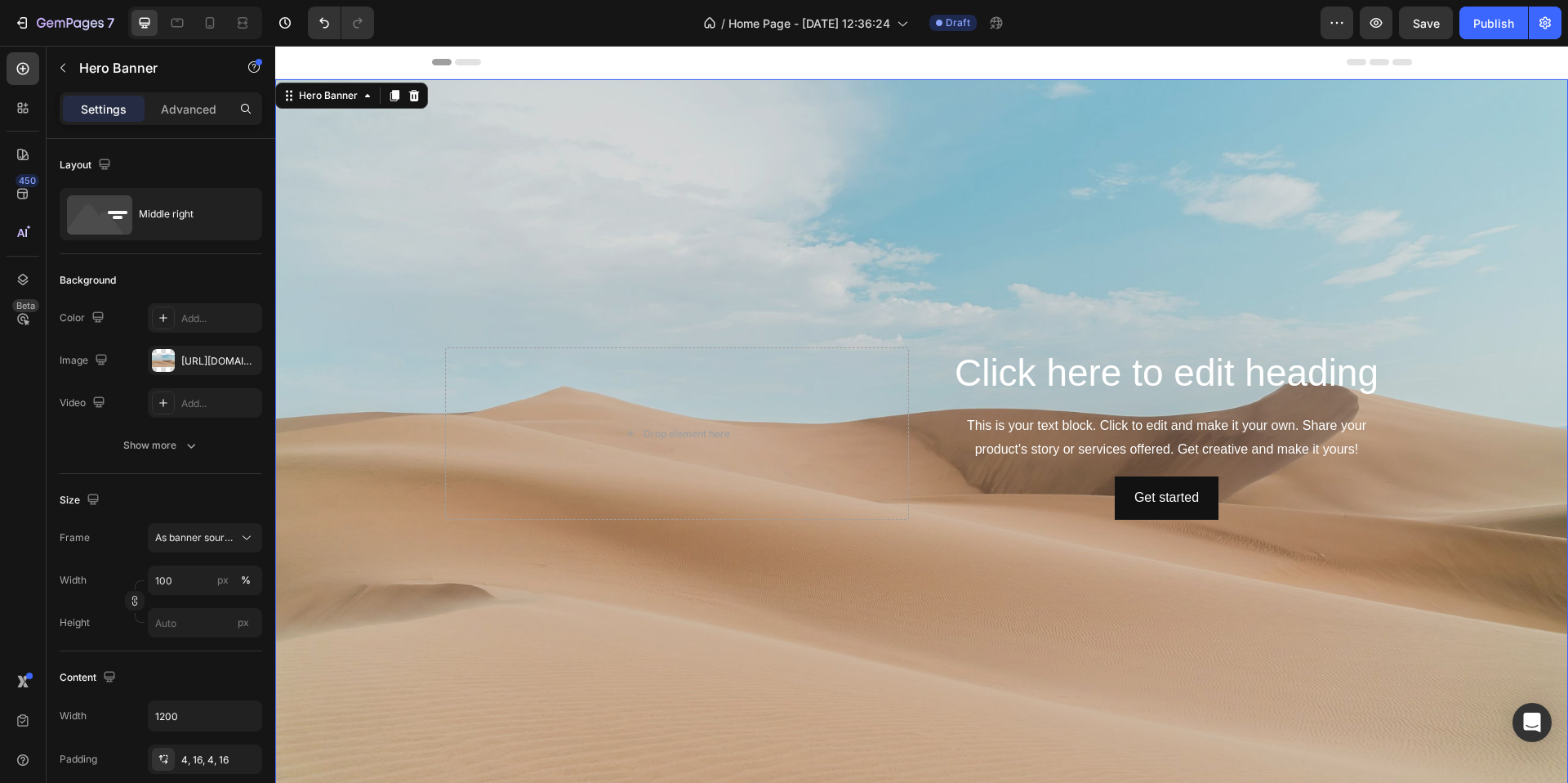
click at [425, 94] on div "Hero Banner" at bounding box center [351, 96] width 153 height 26
click at [413, 93] on icon at bounding box center [414, 96] width 11 height 12
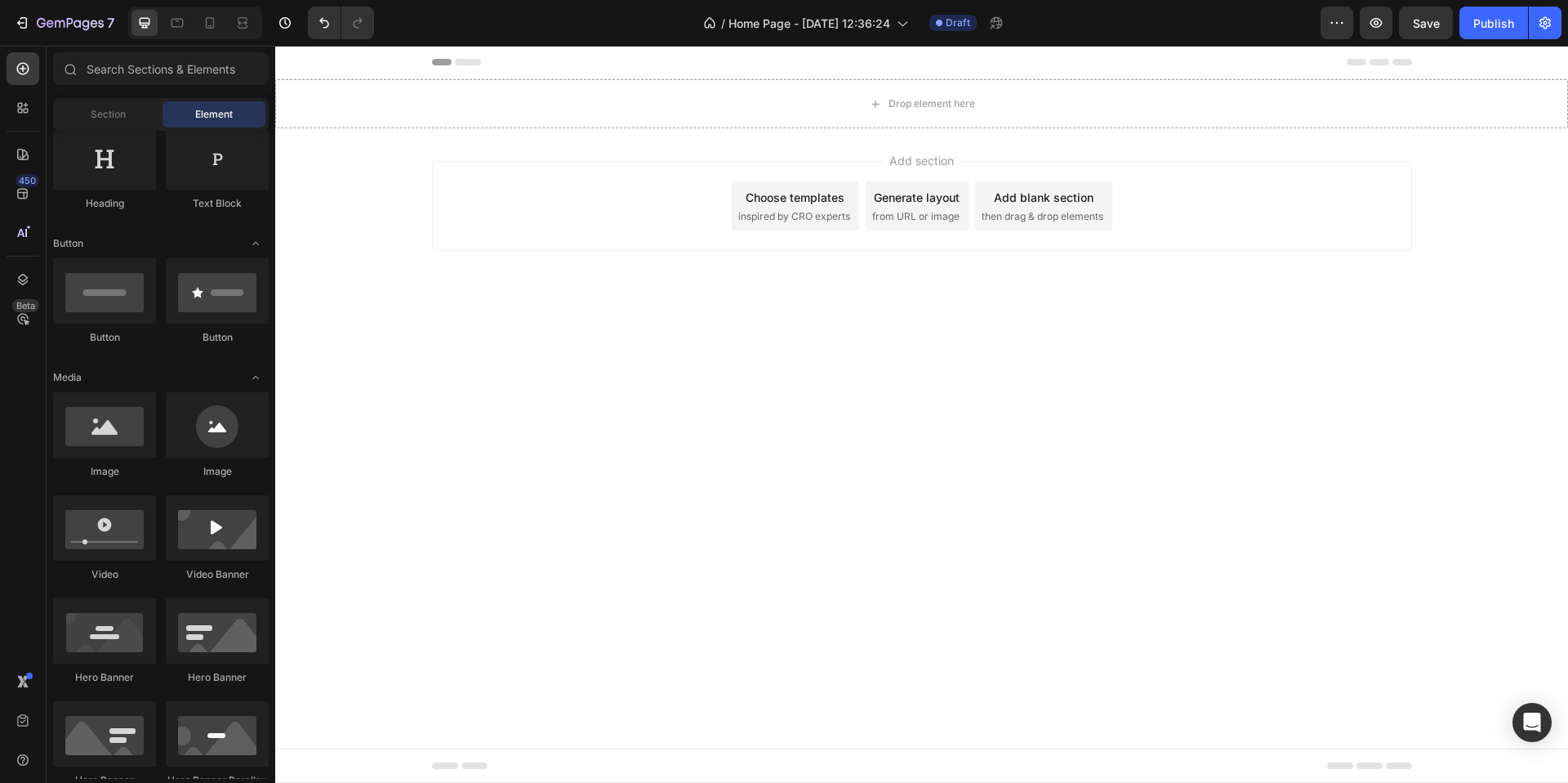
click at [804, 212] on span "inspired by CRO experts" at bounding box center [794, 216] width 112 height 15
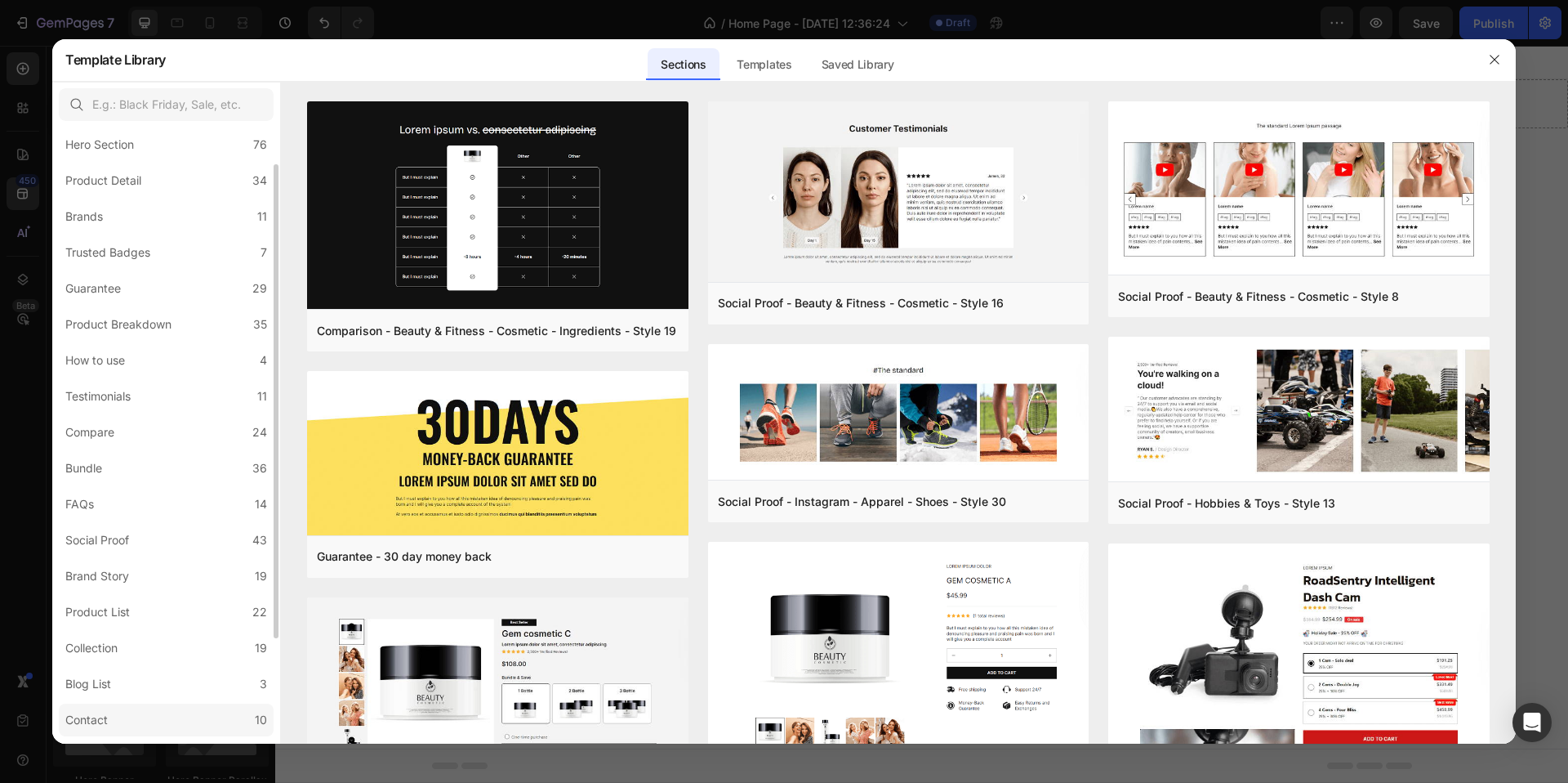
scroll to position [185, 0]
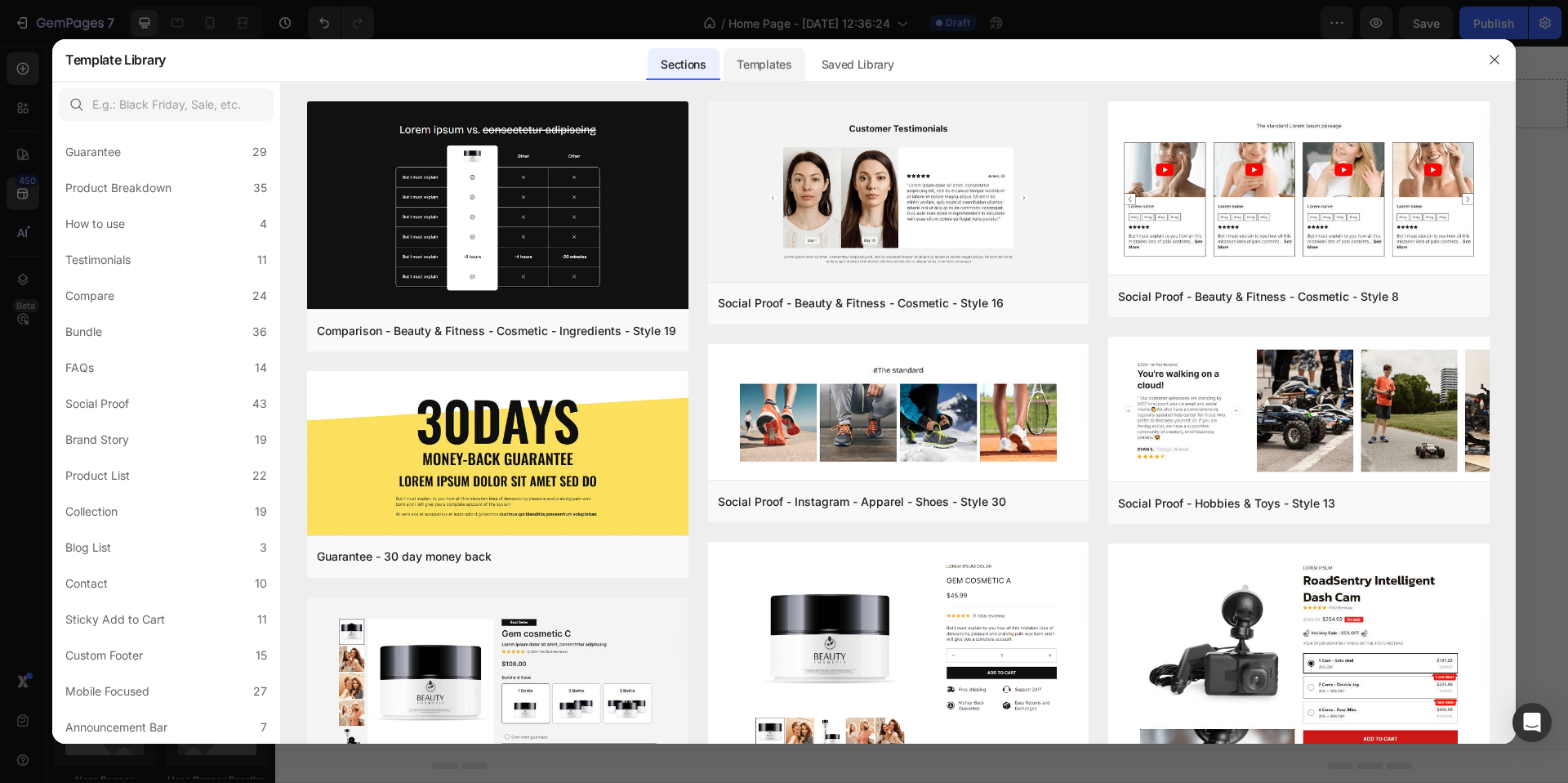
click at [749, 63] on div "Templates" at bounding box center [764, 63] width 81 height 32
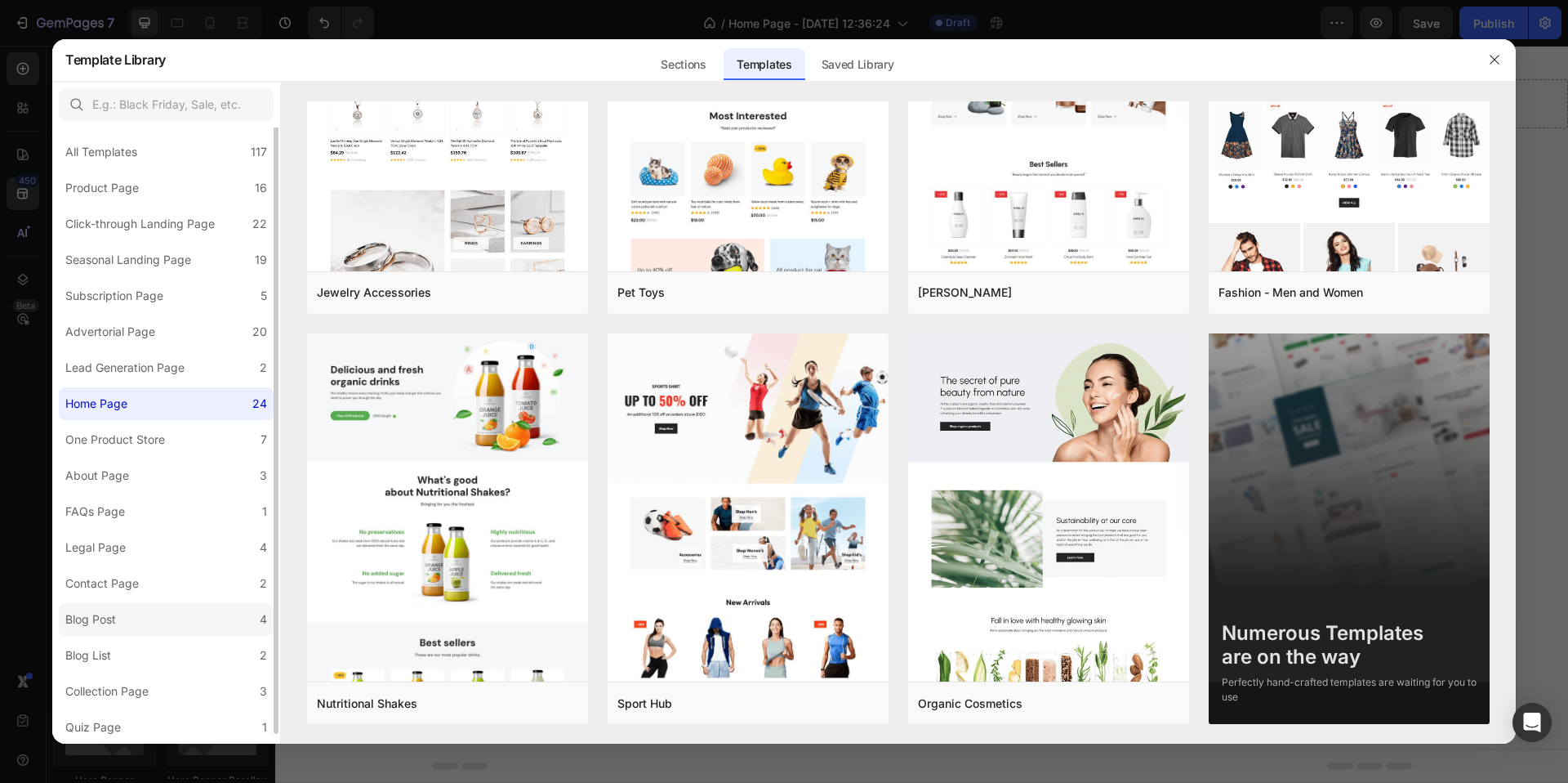
scroll to position [0, 0]
drag, startPoint x: 1498, startPoint y: 57, endPoint x: 1107, endPoint y: 2, distance: 394.8
click at [1498, 57] on icon "button" at bounding box center [1494, 60] width 9 height 9
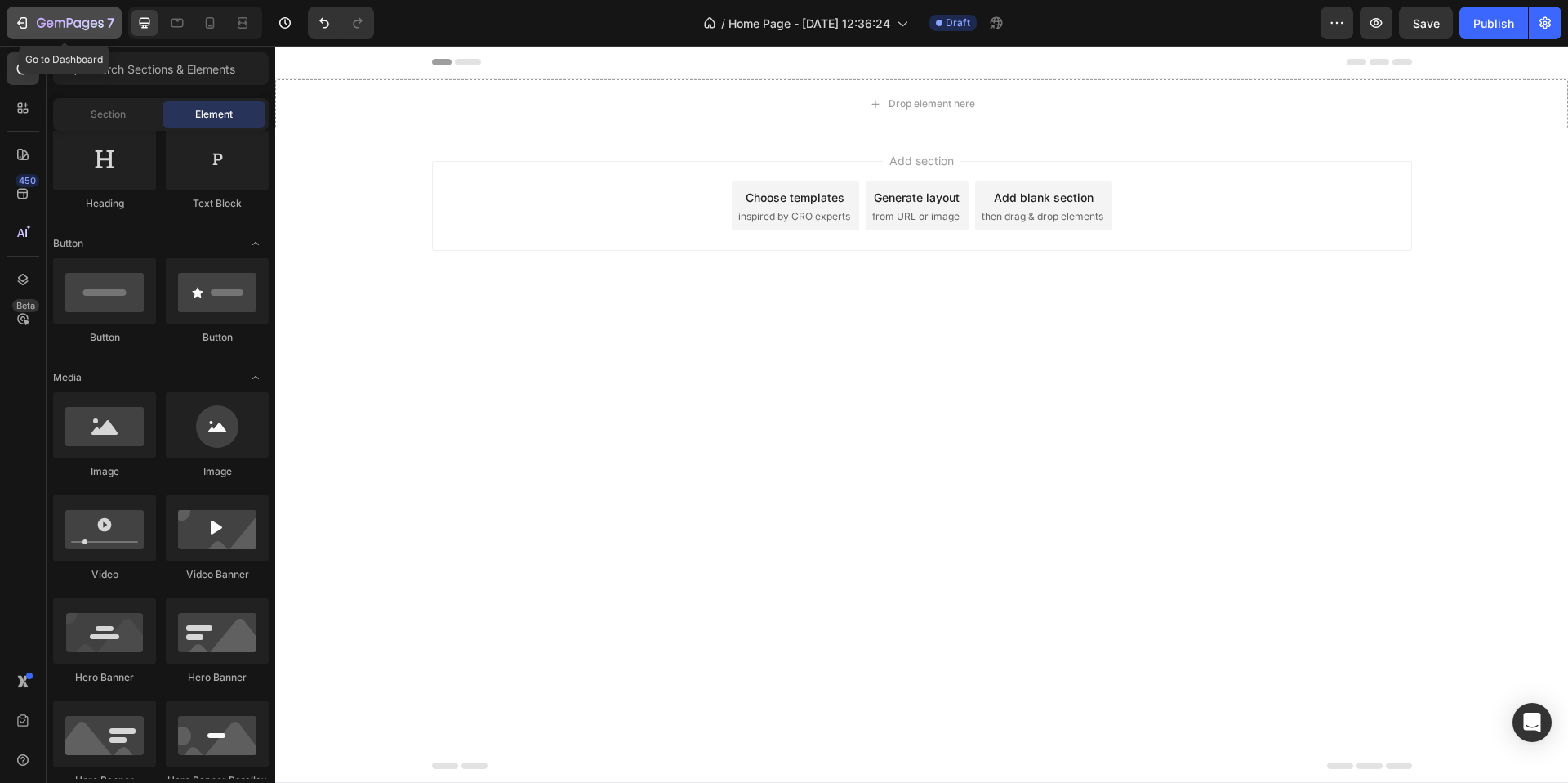
click at [23, 18] on icon "button" at bounding box center [21, 22] width 17 height 17
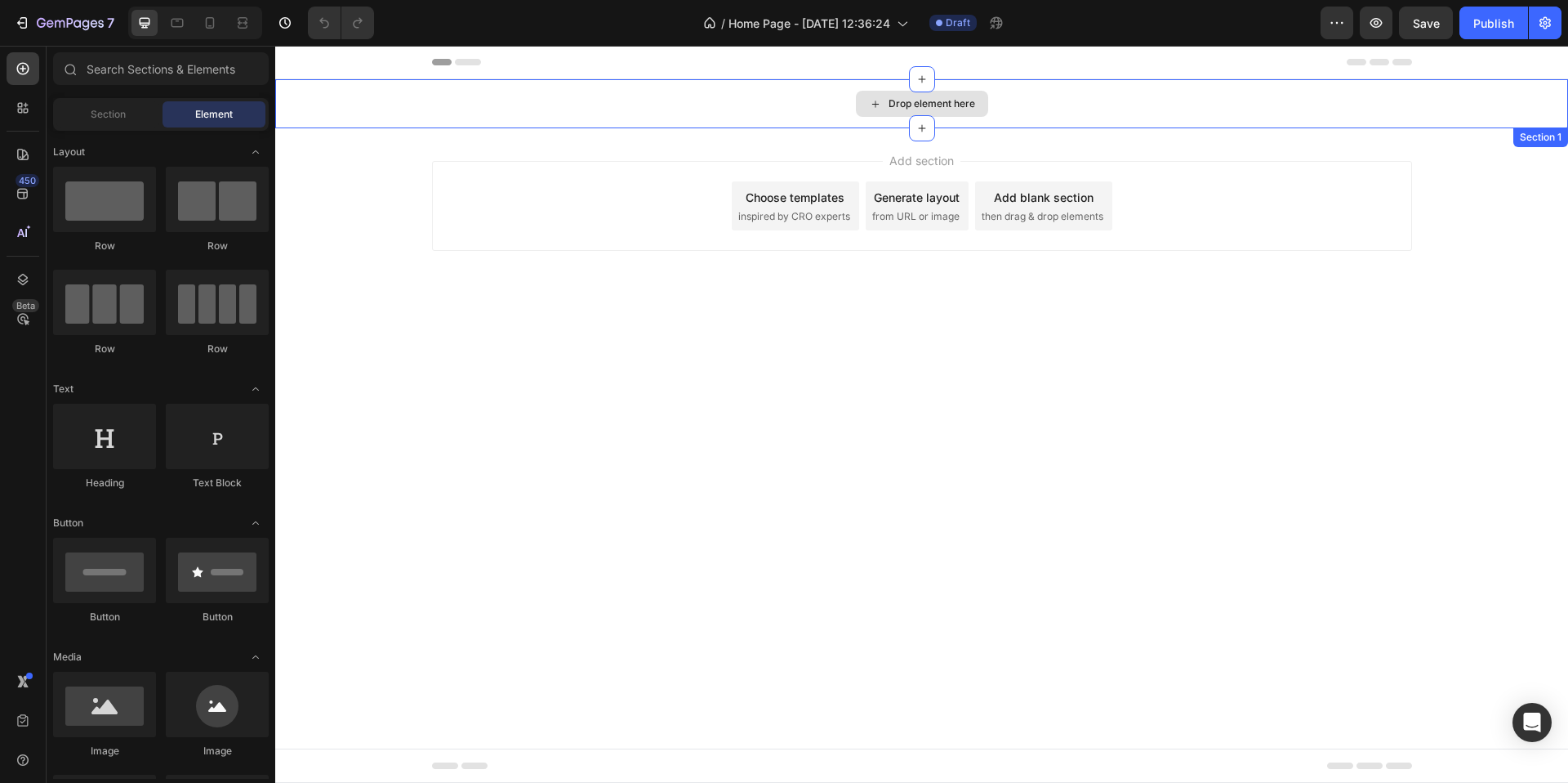
click at [924, 108] on div "Drop element here" at bounding box center [932, 103] width 87 height 13
click at [23, 76] on icon at bounding box center [22, 68] width 17 height 17
click at [15, 98] on div at bounding box center [22, 107] width 32 height 32
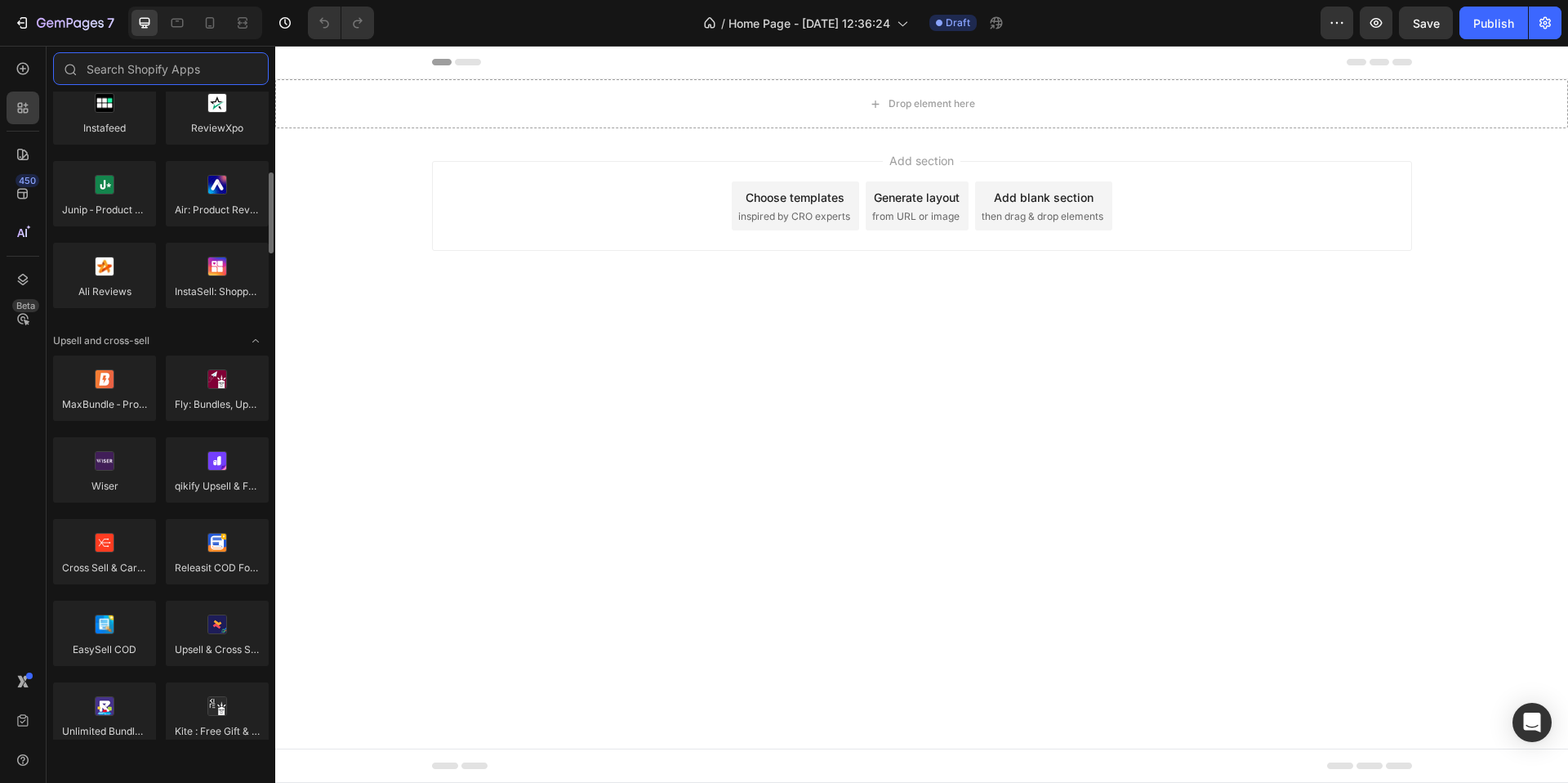
scroll to position [490, 0]
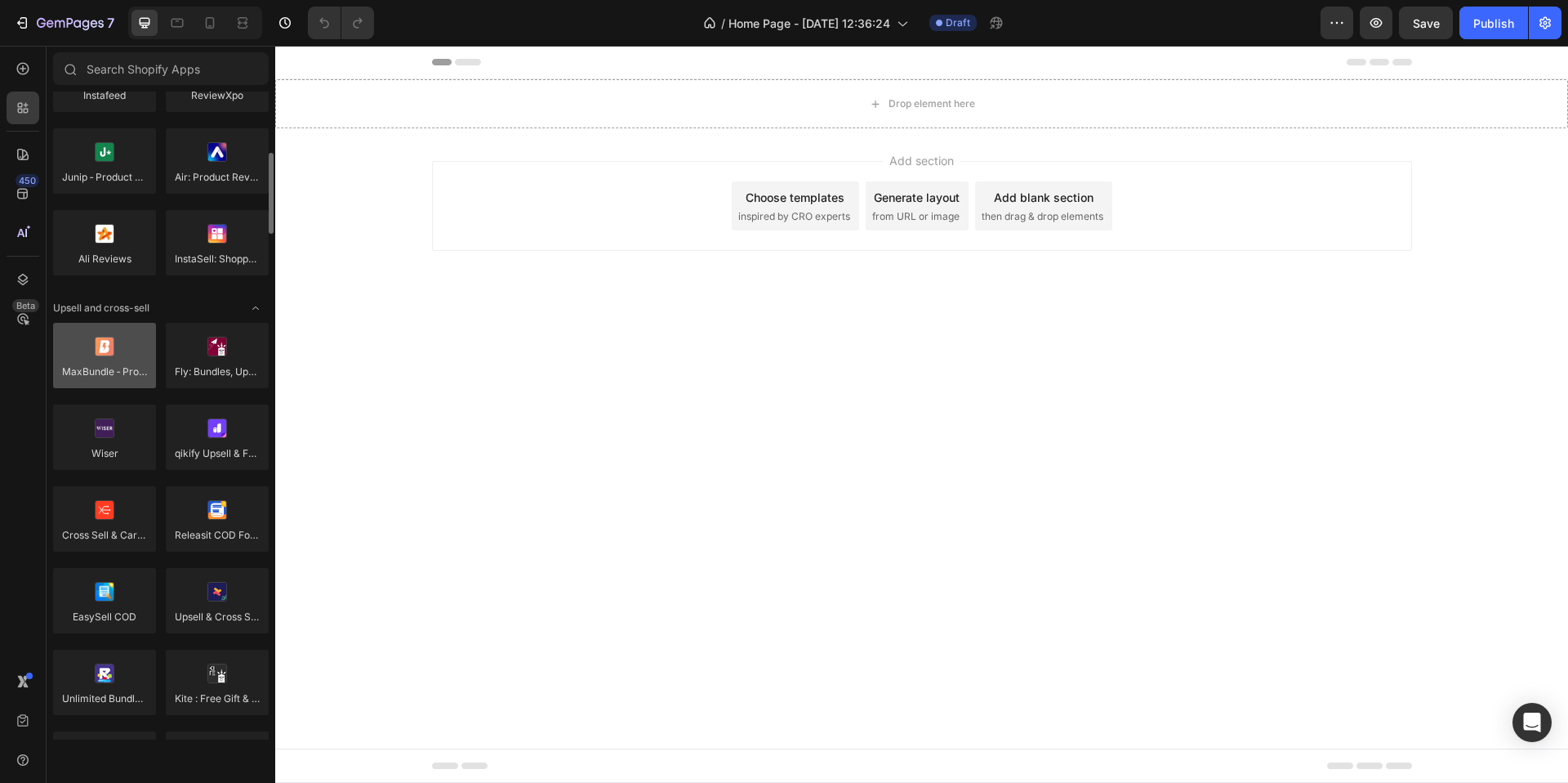
click at [128, 347] on div at bounding box center [103, 355] width 102 height 65
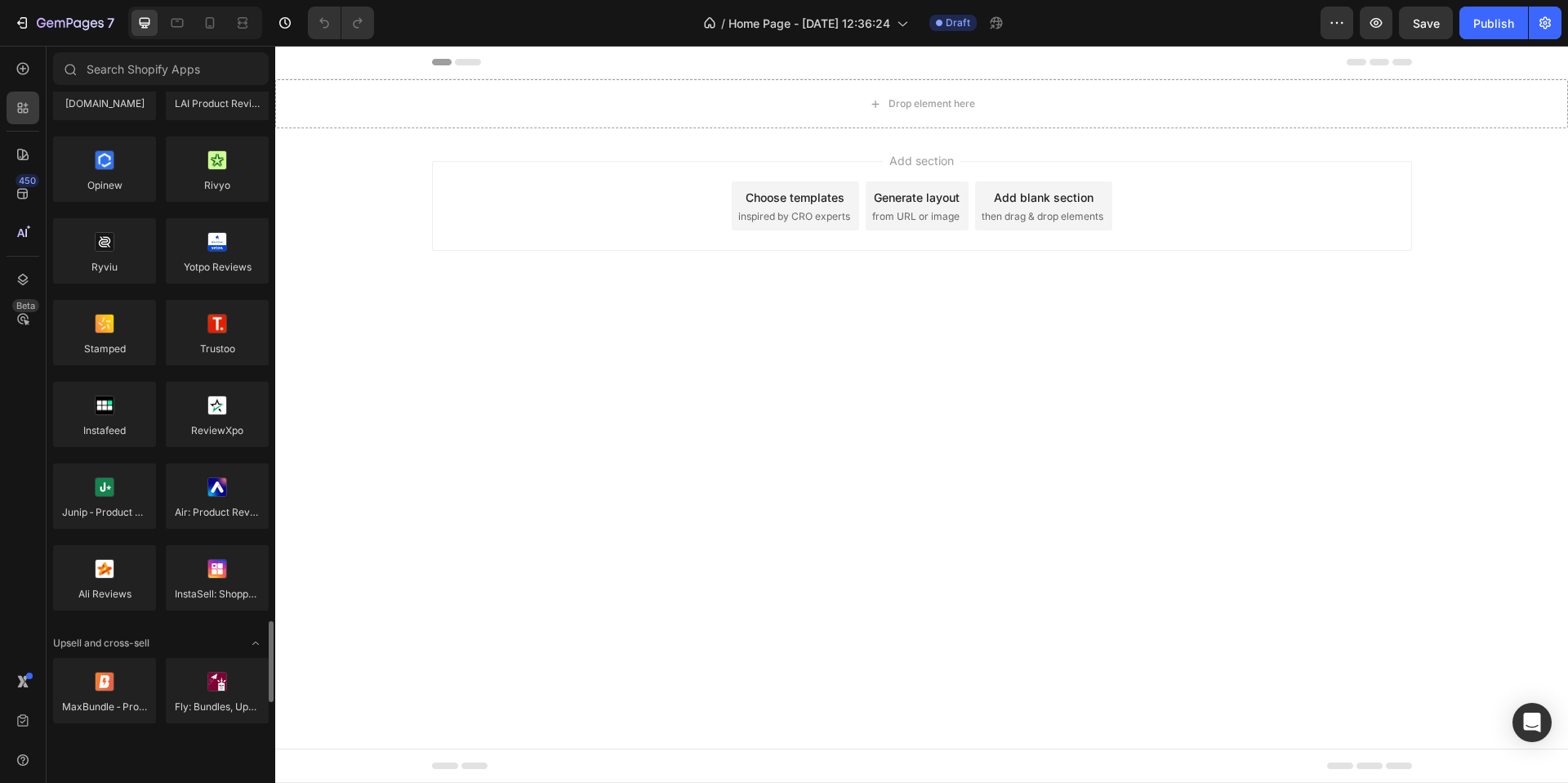
scroll to position [0, 0]
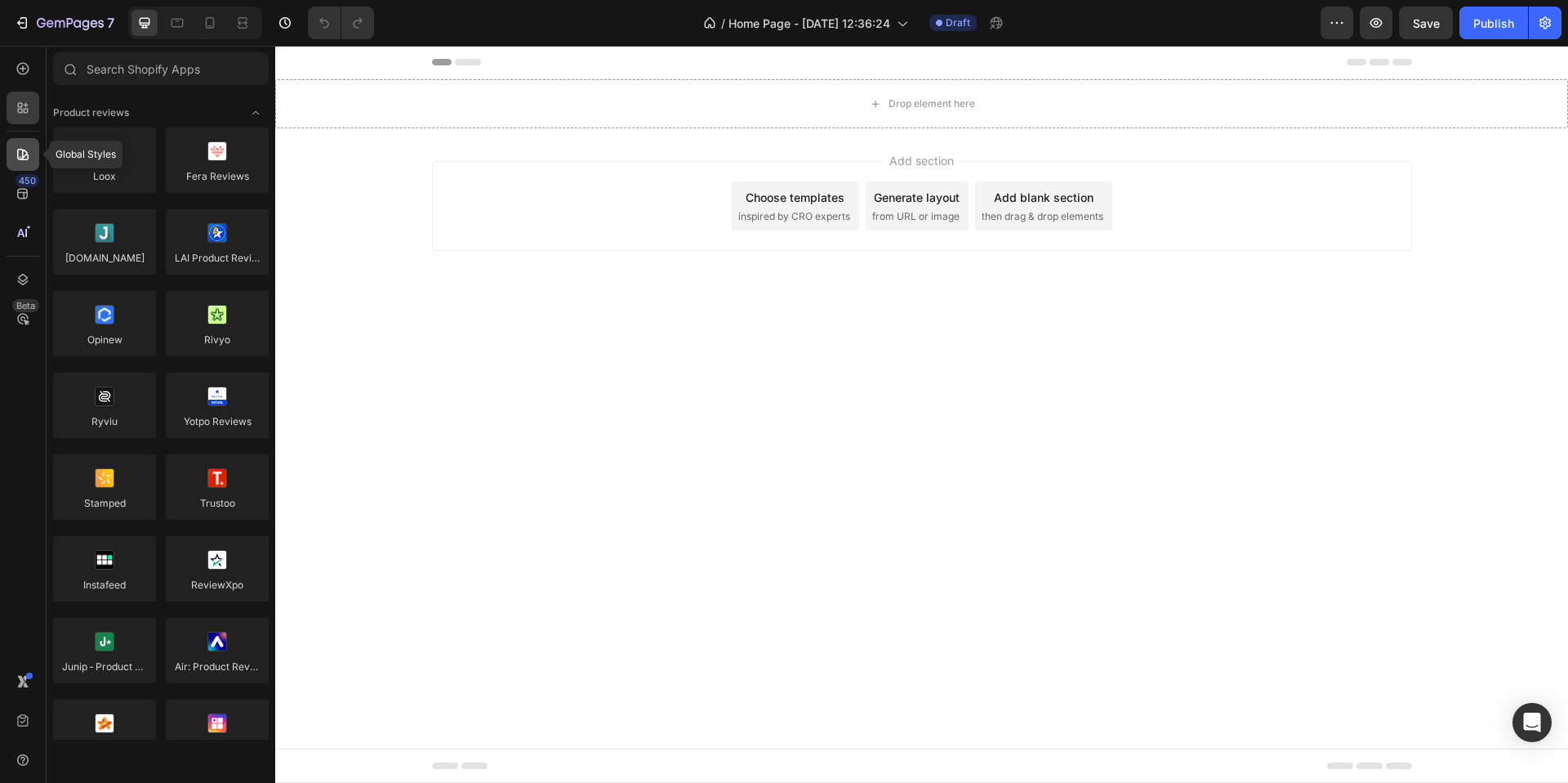
click at [20, 151] on icon at bounding box center [22, 154] width 17 height 17
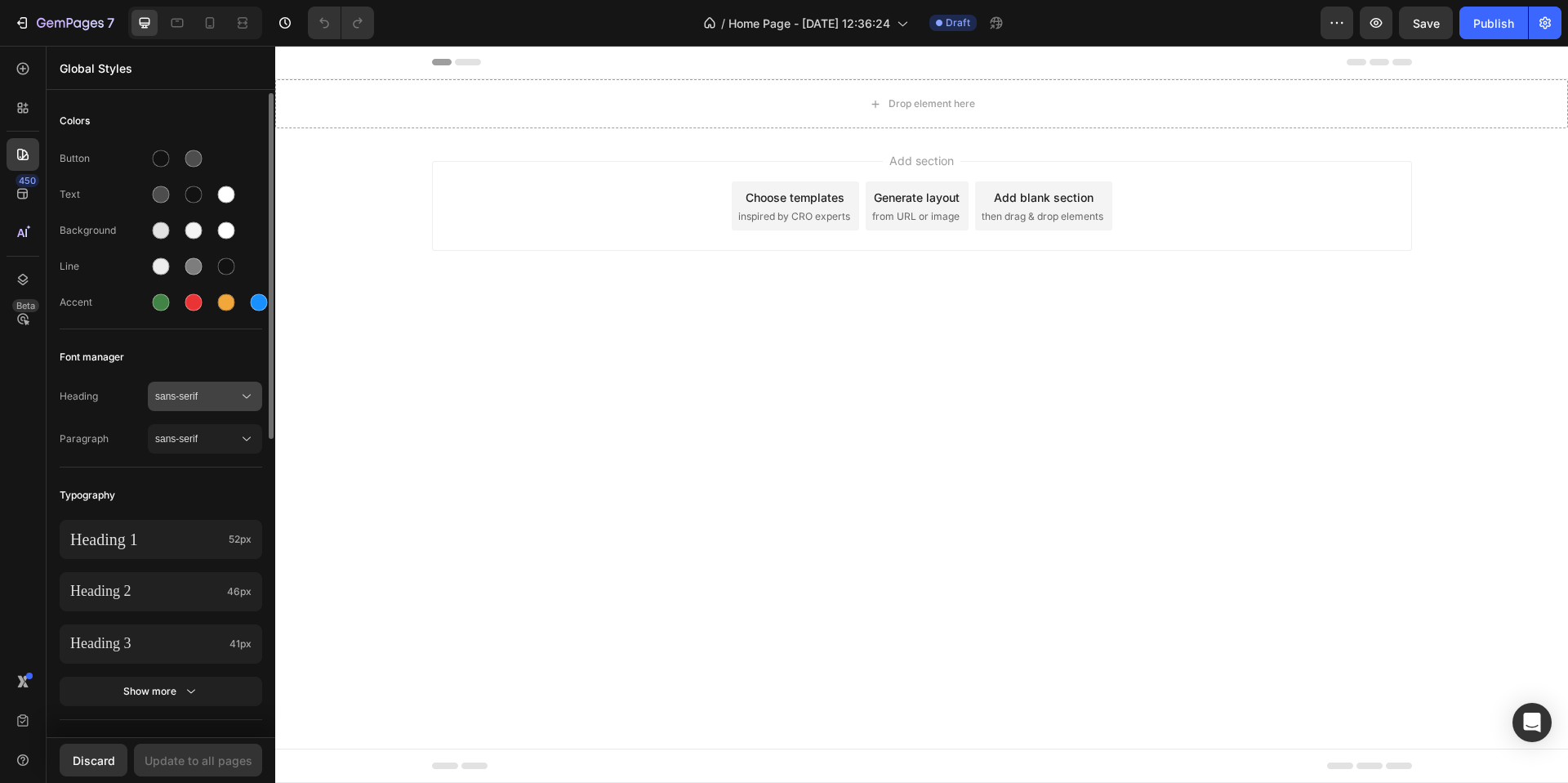
click at [190, 409] on button "sans-serif" at bounding box center [205, 396] width 114 height 29
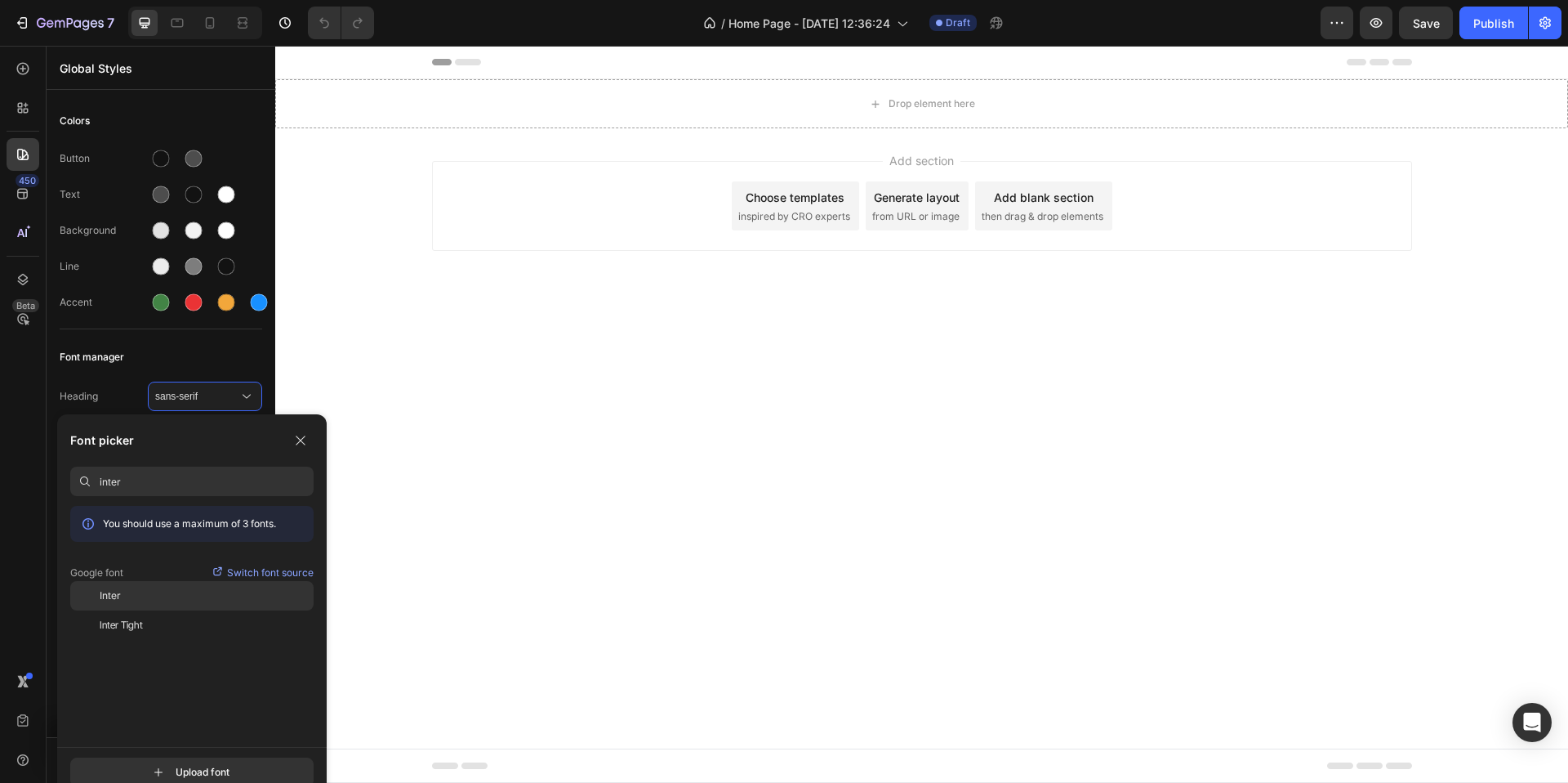
type input "inter"
click at [141, 598] on div "Inter" at bounding box center [206, 596] width 214 height 15
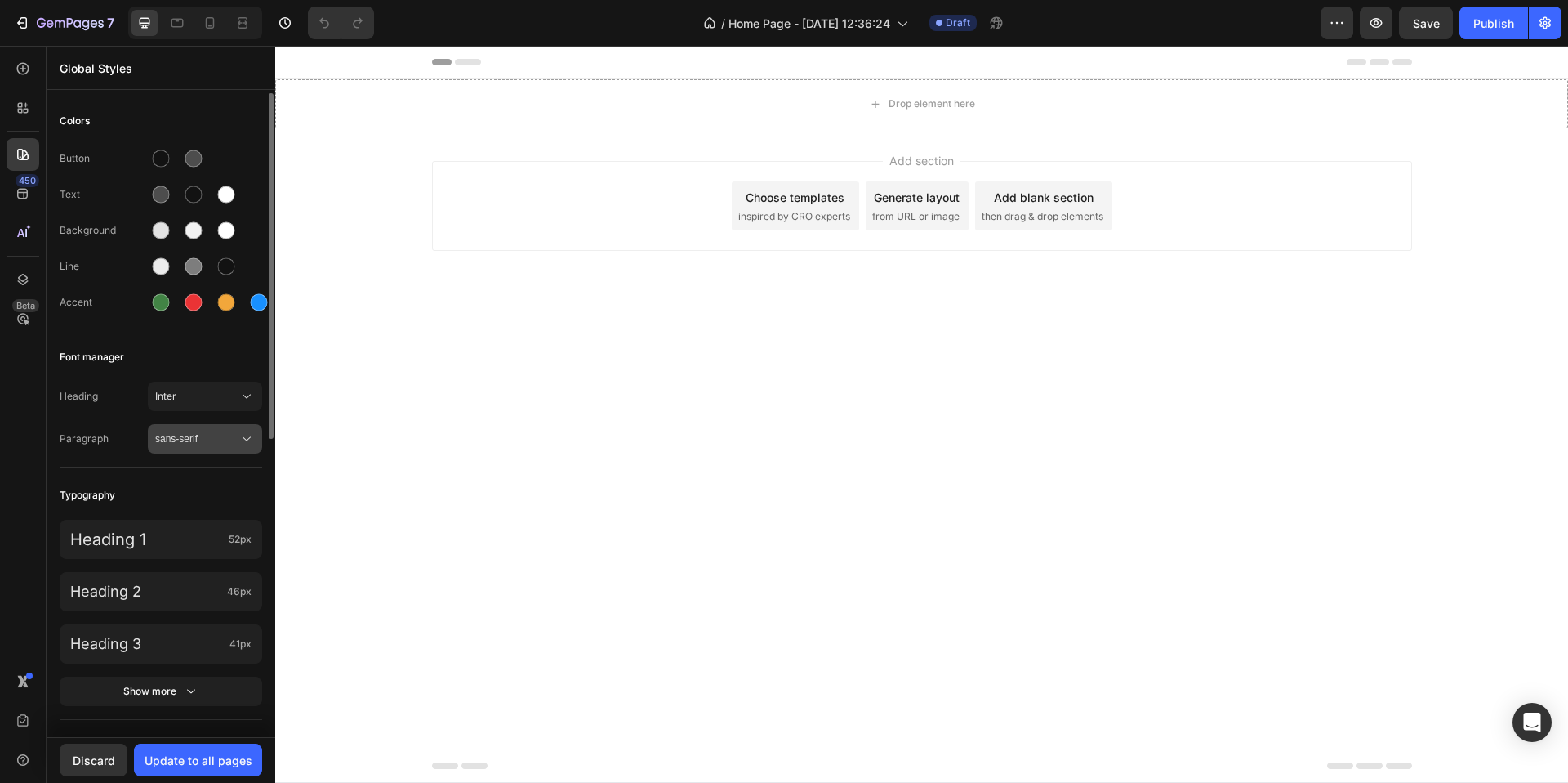
click at [207, 433] on span "sans-serif" at bounding box center [196, 438] width 83 height 15
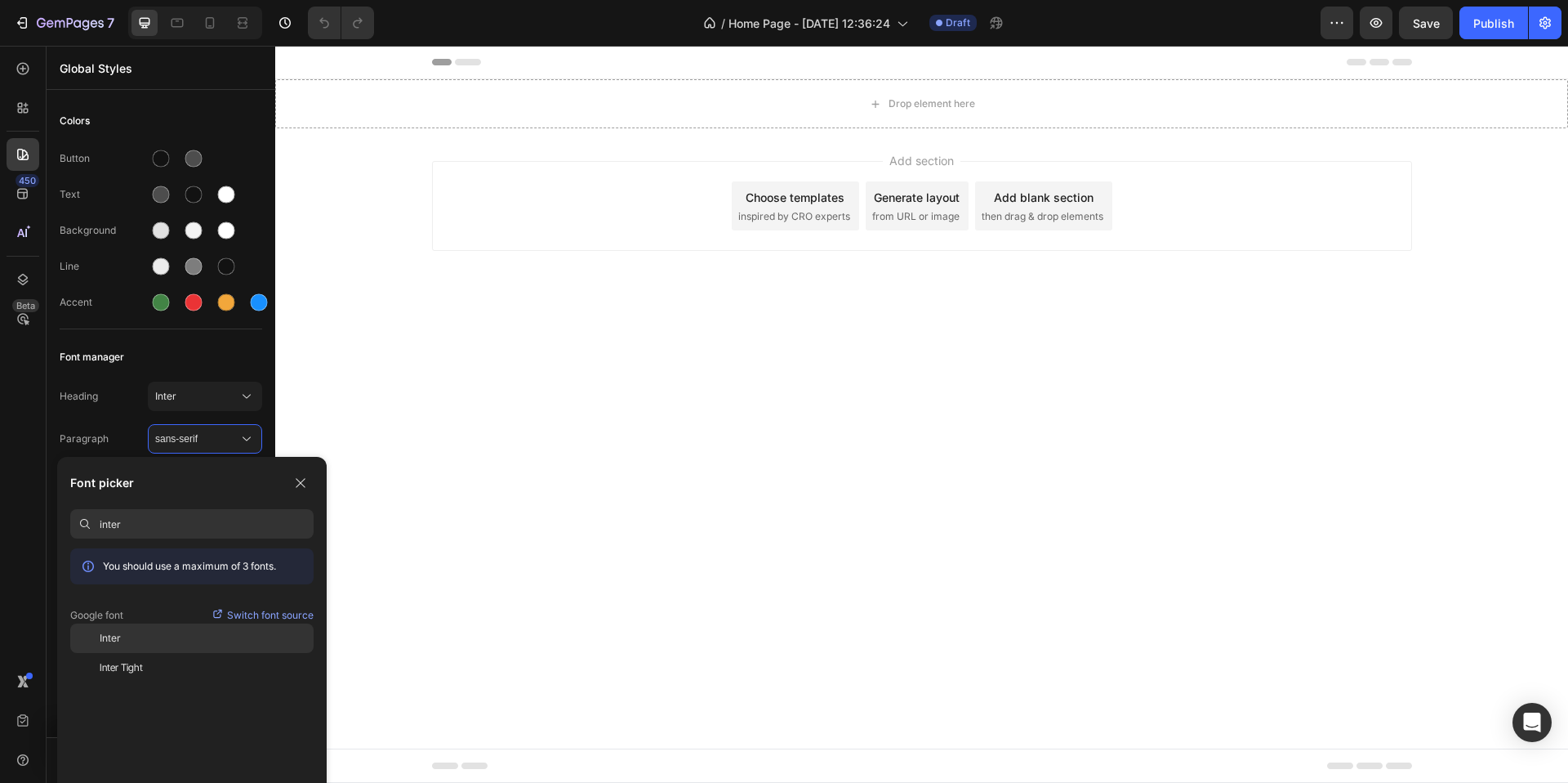
type input "inter"
click at [123, 632] on div "Inter" at bounding box center [206, 638] width 214 height 15
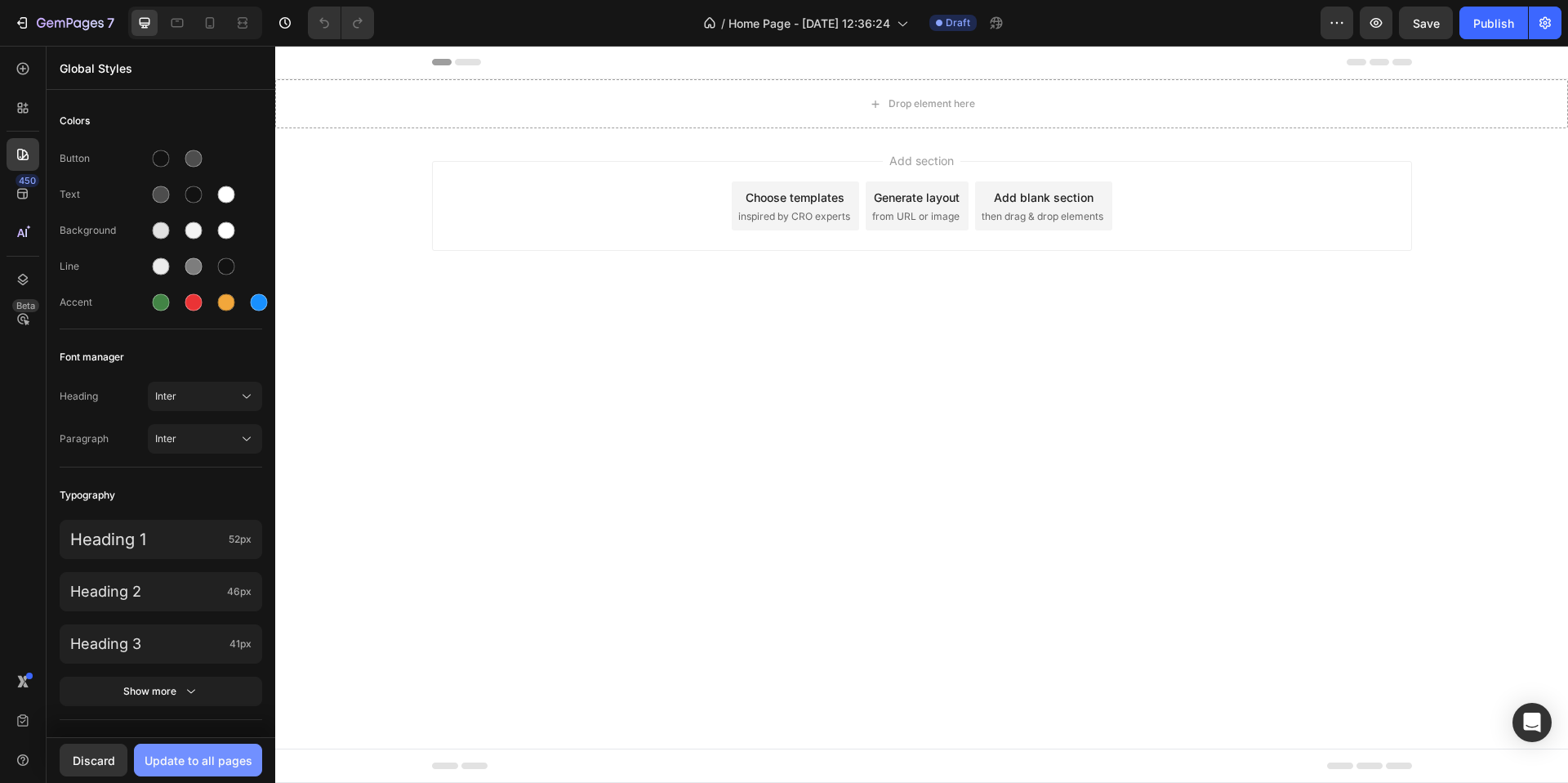
click at [236, 764] on div "Update to all pages" at bounding box center [198, 761] width 108 height 18
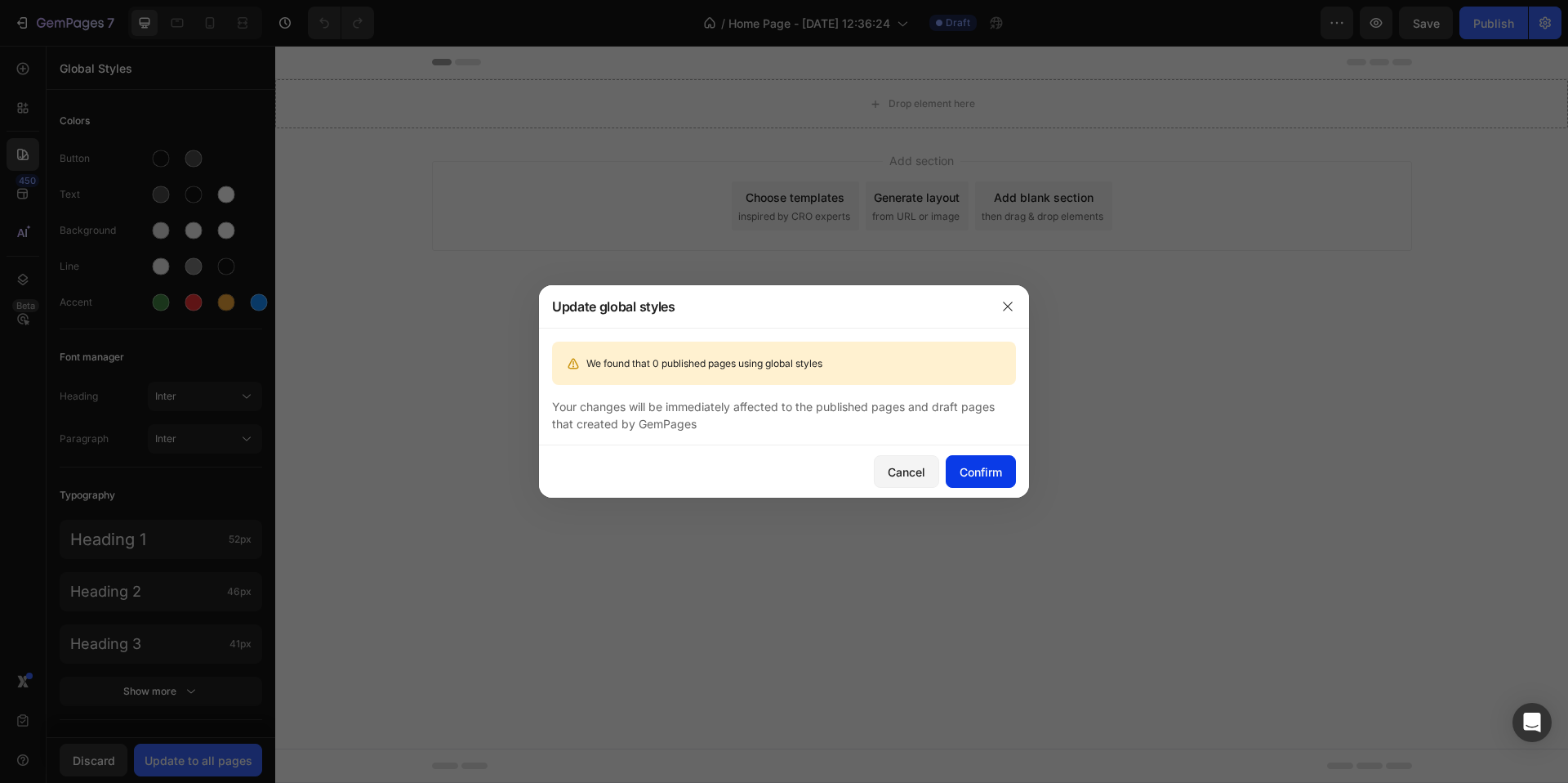
click at [992, 483] on button "Confirm" at bounding box center [982, 471] width 70 height 32
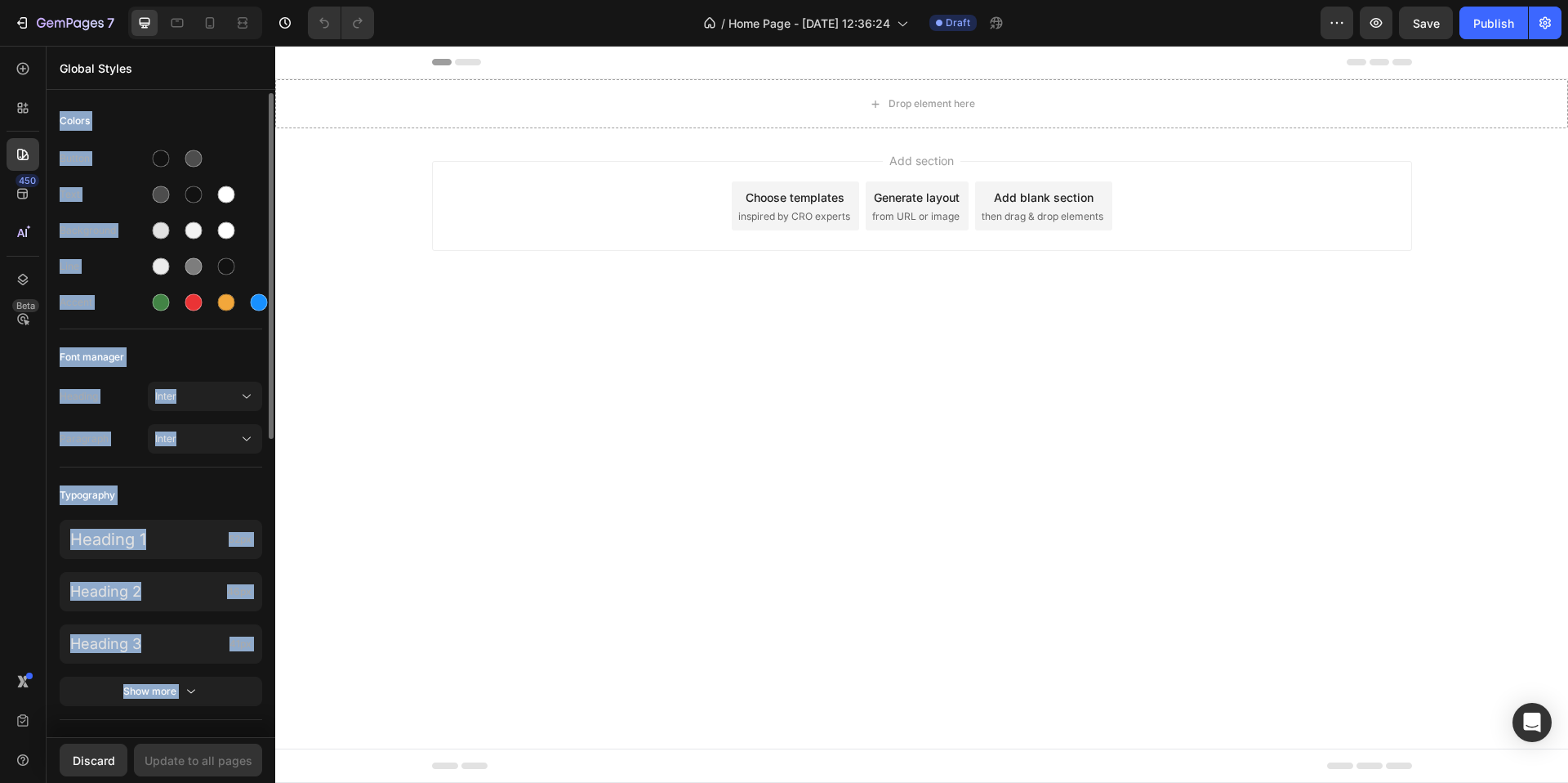
drag, startPoint x: 233, startPoint y: 714, endPoint x: 50, endPoint y: 93, distance: 647.4
click at [50, 93] on div "Colors Button Text Background Line Accent Font manager Heading Inter Paragraph …" at bounding box center [161, 691] width 228 height 1198
copy div "Colors Button Text Background Line Accent Font manager Heading Inter Paragraph …"
